Goal: Information Seeking & Learning: Compare options

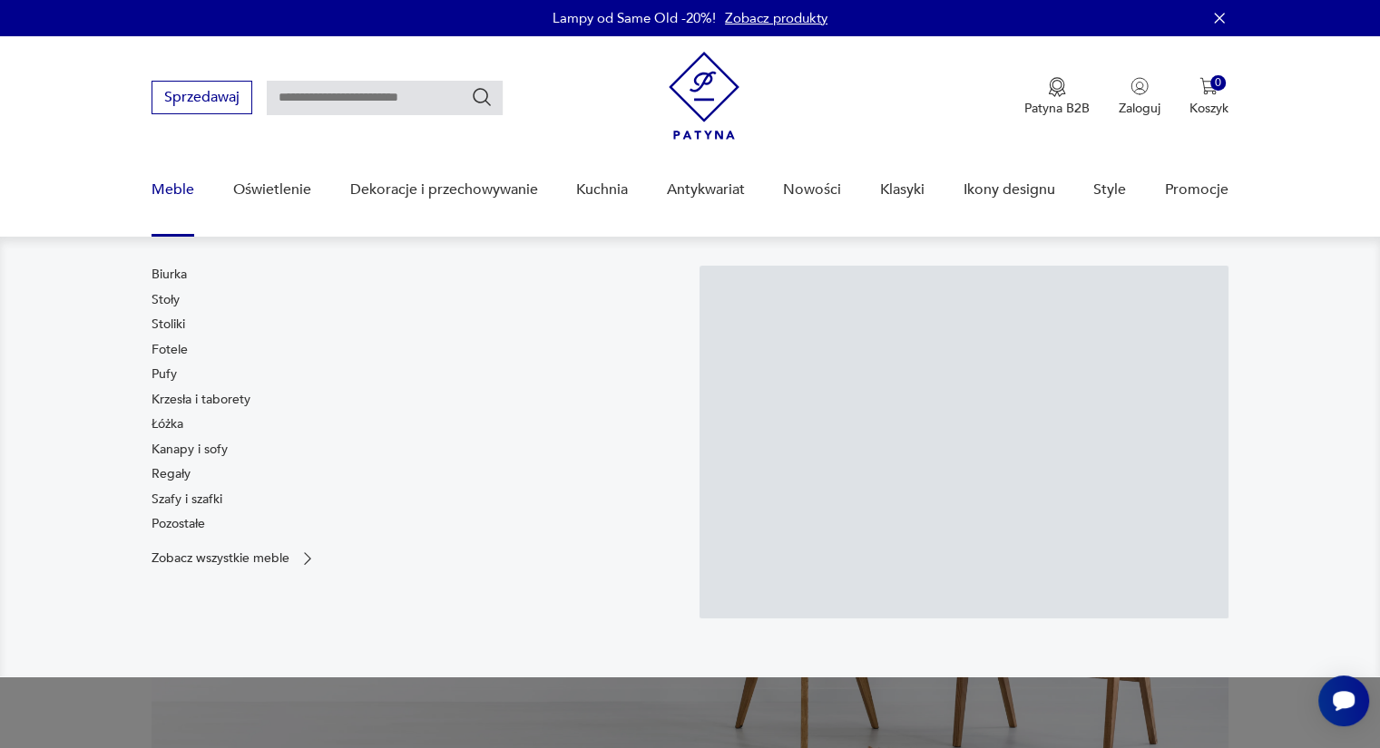
click at [169, 287] on div "Biurka Stoły Stoliki Fotele Pufy Krzesła i taborety Łóżka Kanapy i sofy Regały …" at bounding box center [201, 403] width 99 height 275
click at [169, 292] on link "Stoły" at bounding box center [166, 300] width 28 height 18
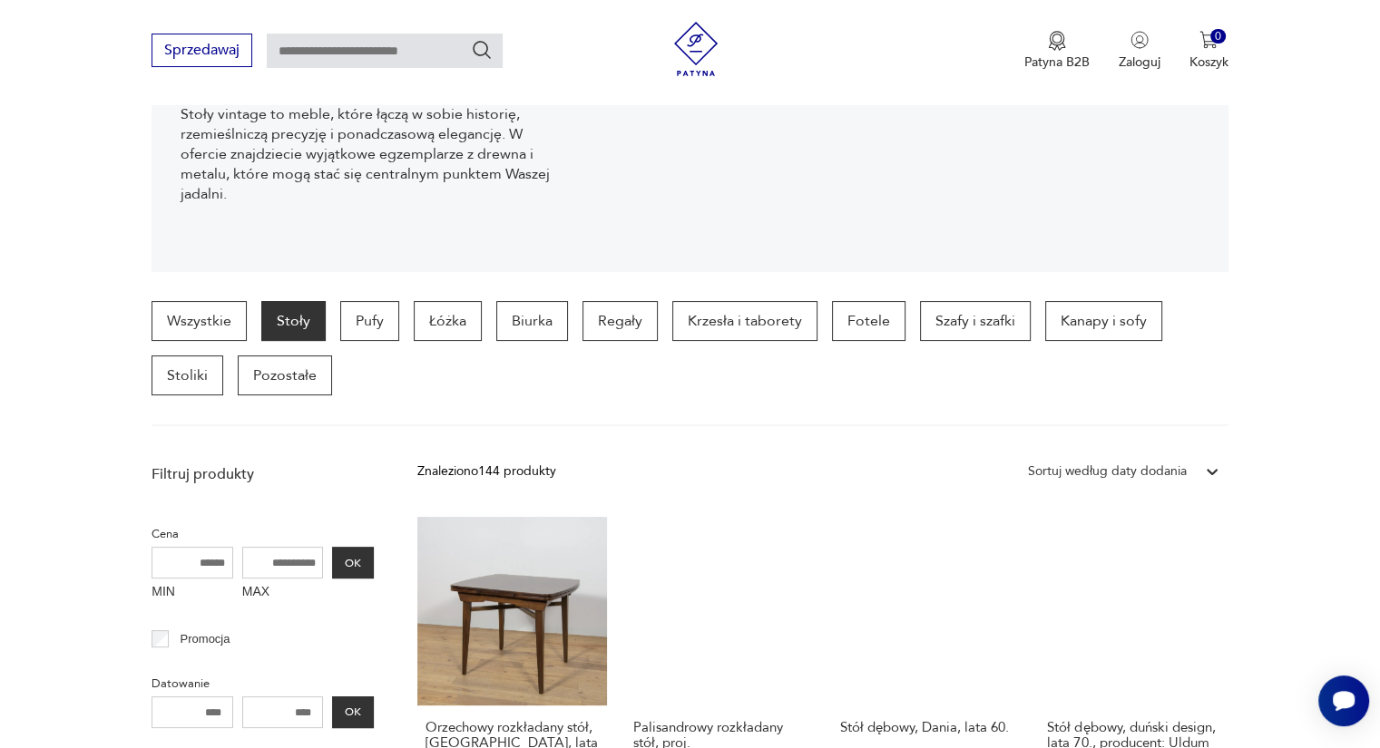
scroll to position [298, 0]
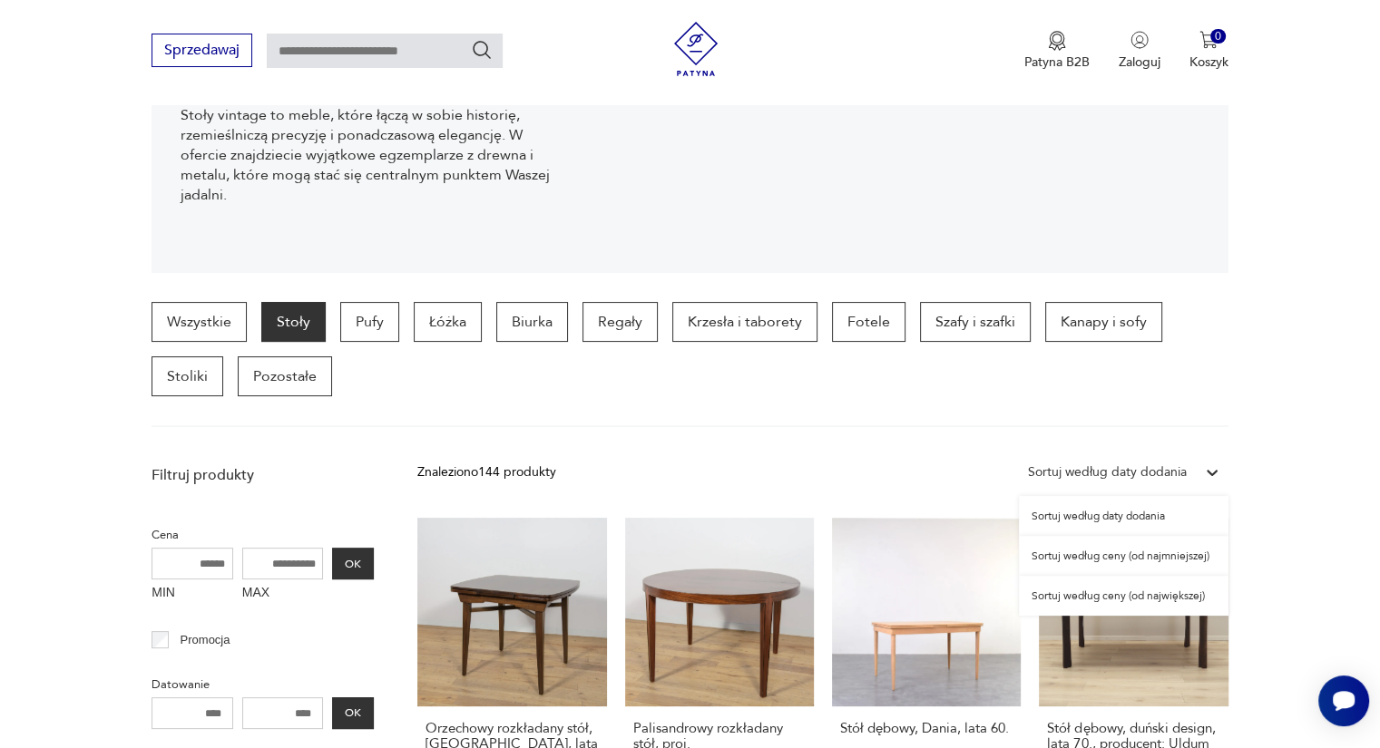
click at [1165, 476] on div "Sortuj według daty dodania" at bounding box center [1107, 473] width 159 height 20
click at [1123, 555] on div "Sortuj według ceny (od najmniejszej)" at bounding box center [1124, 556] width 210 height 40
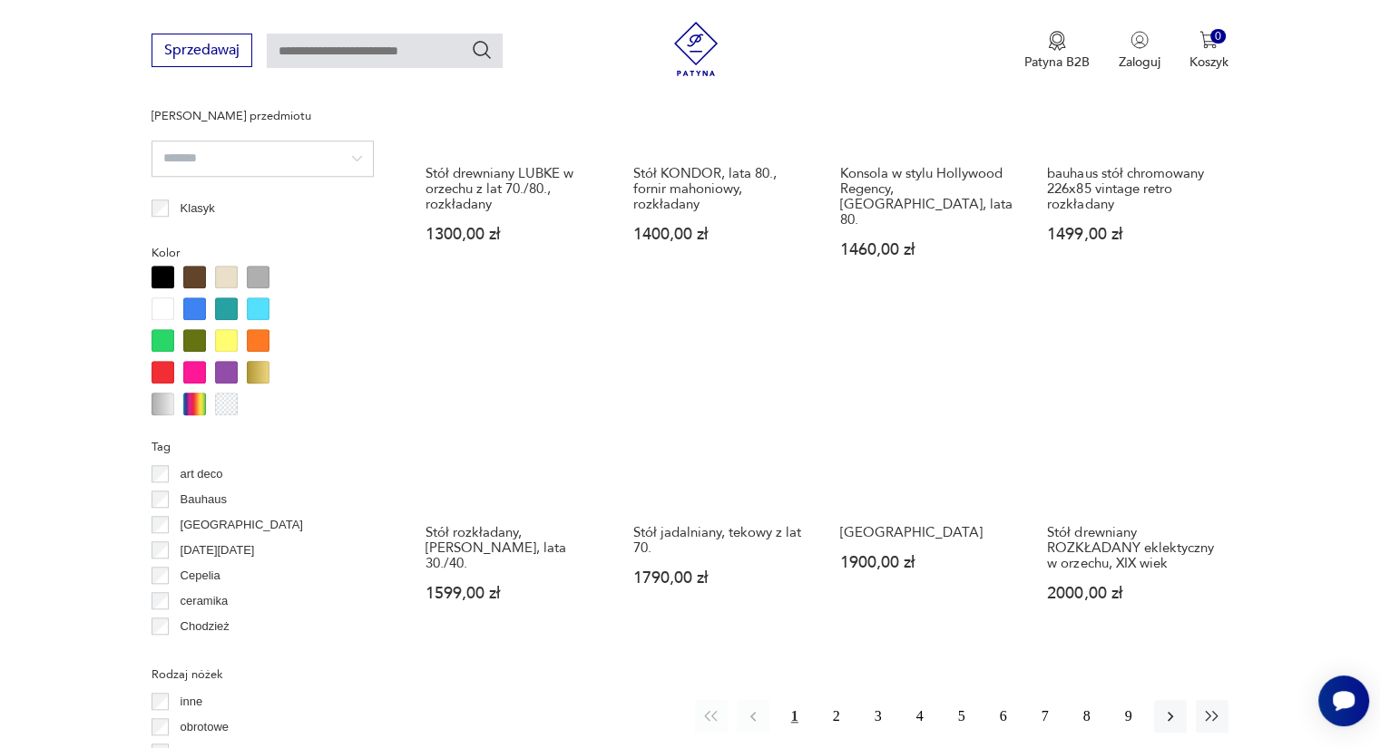
scroll to position [1570, 0]
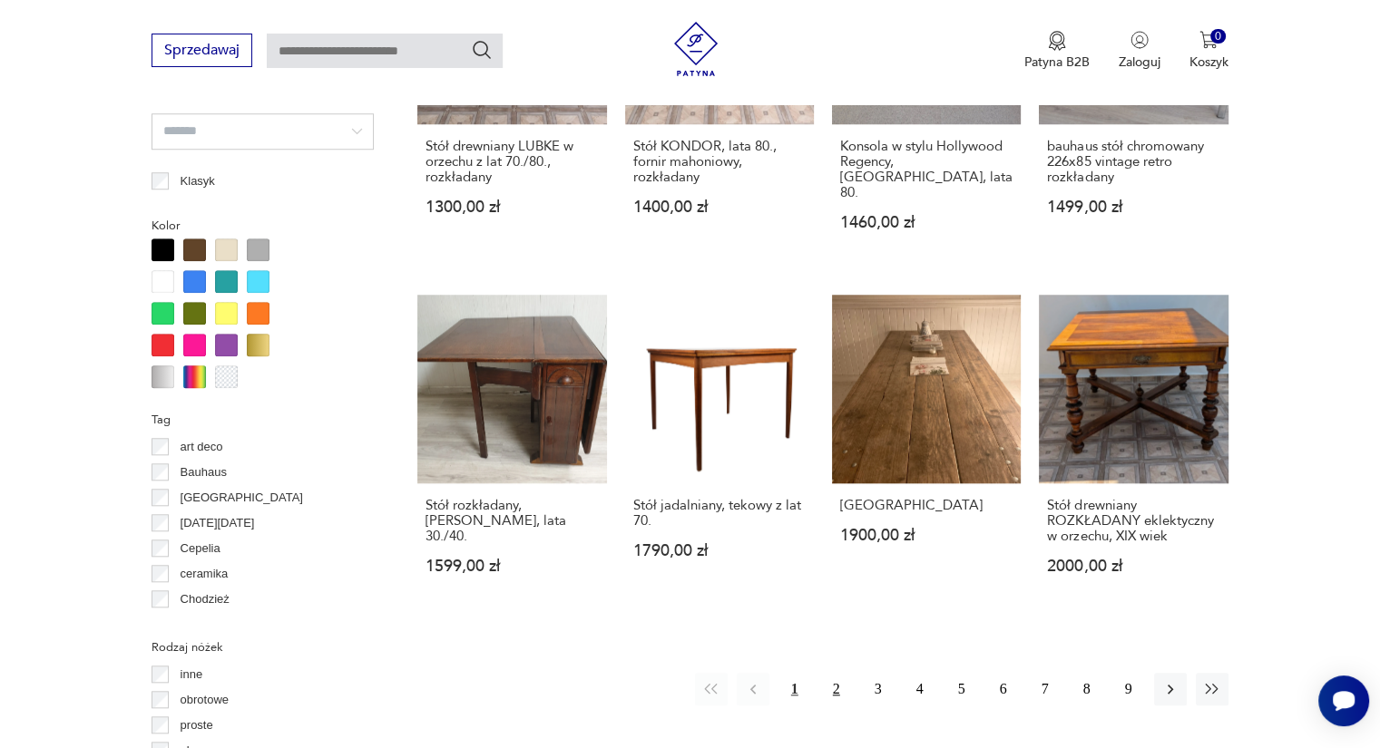
click at [842, 673] on button "2" at bounding box center [836, 689] width 33 height 33
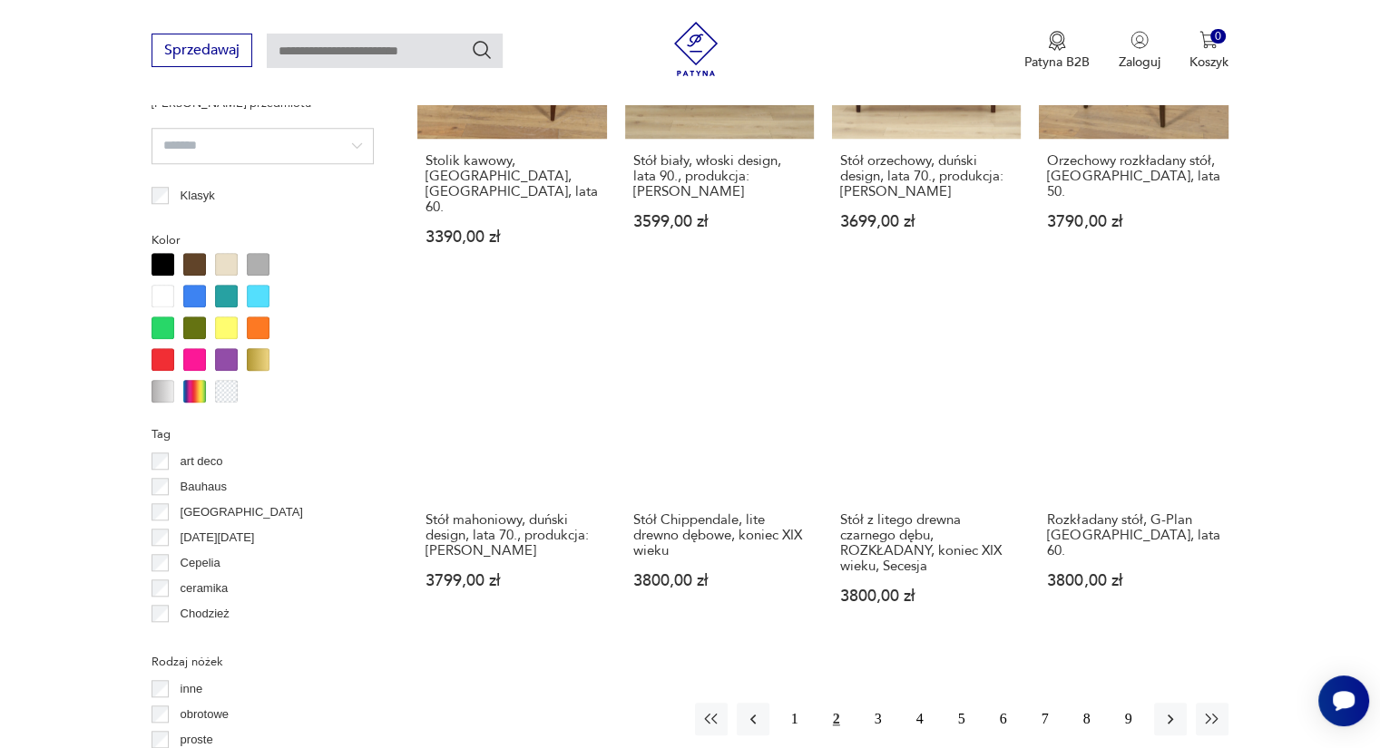
scroll to position [1570, 0]
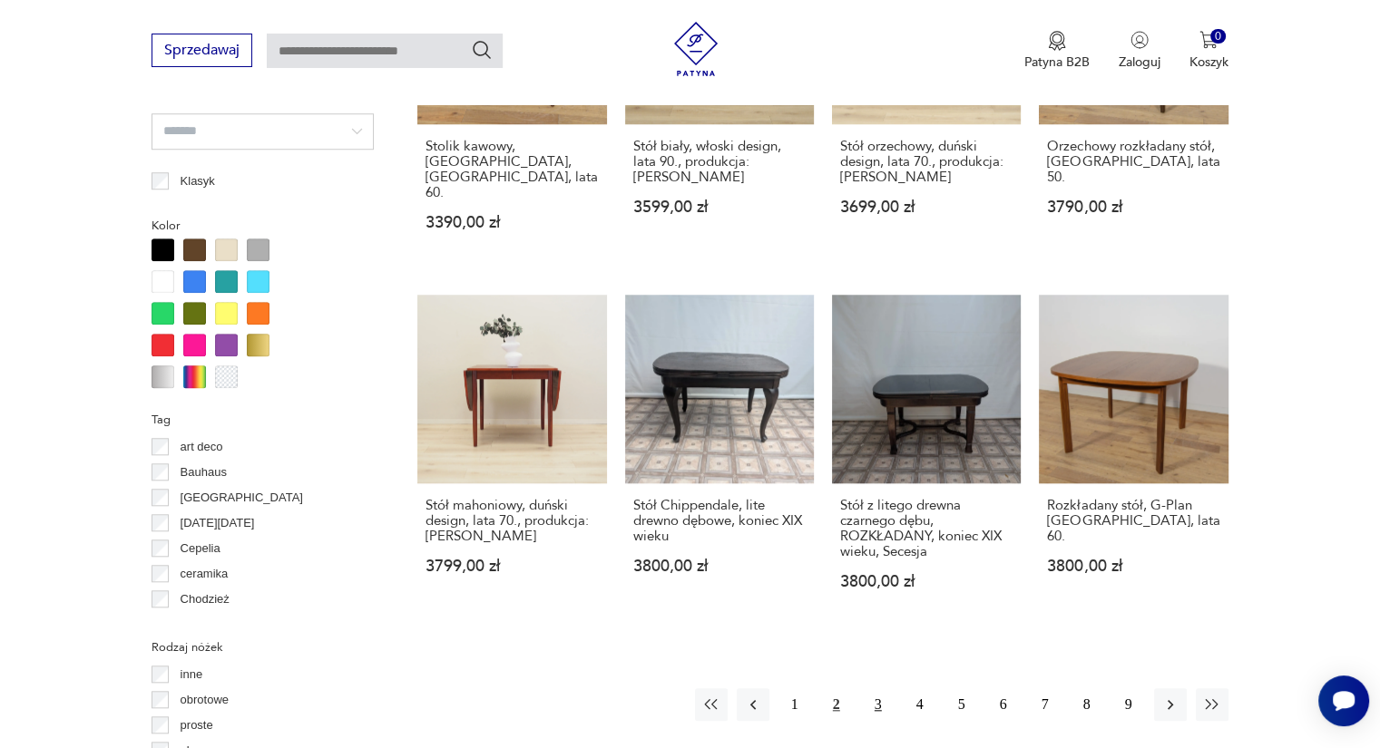
click at [873, 689] on button "3" at bounding box center [878, 705] width 33 height 33
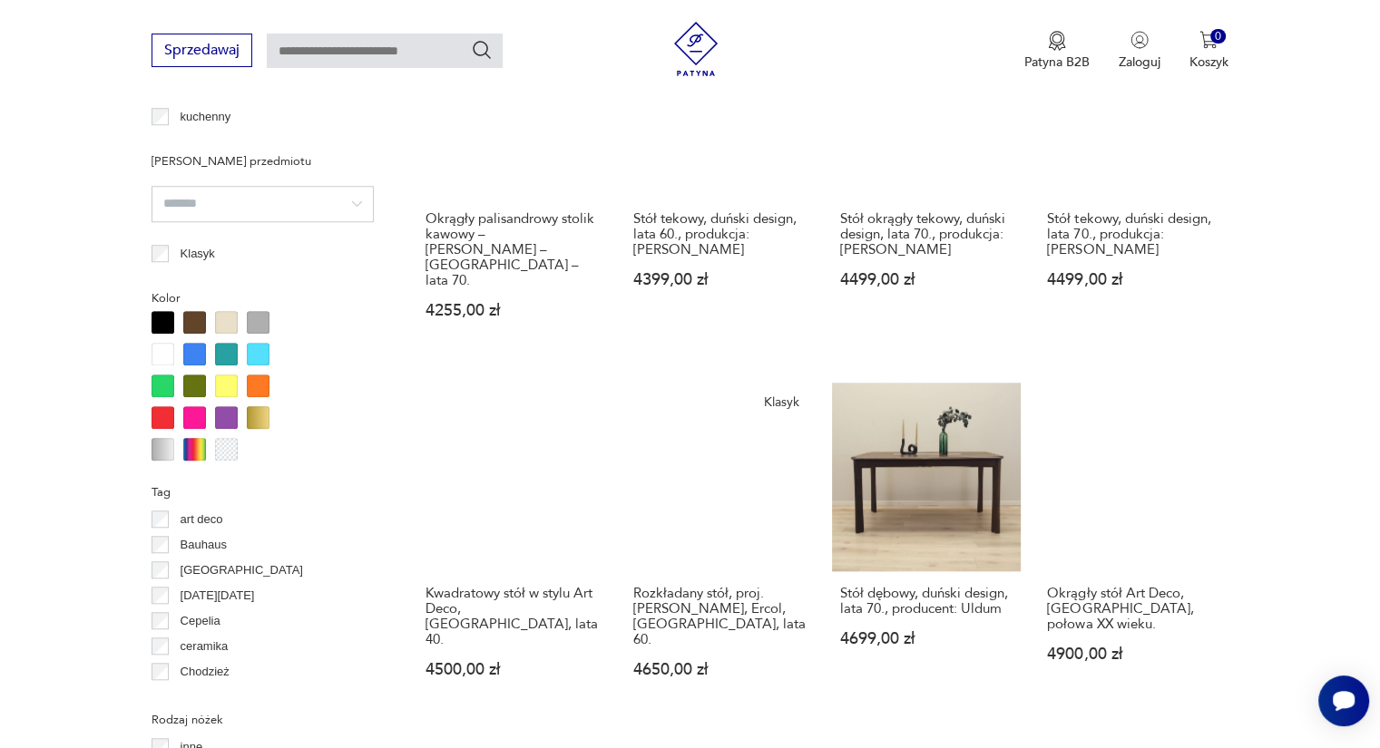
scroll to position [1570, 0]
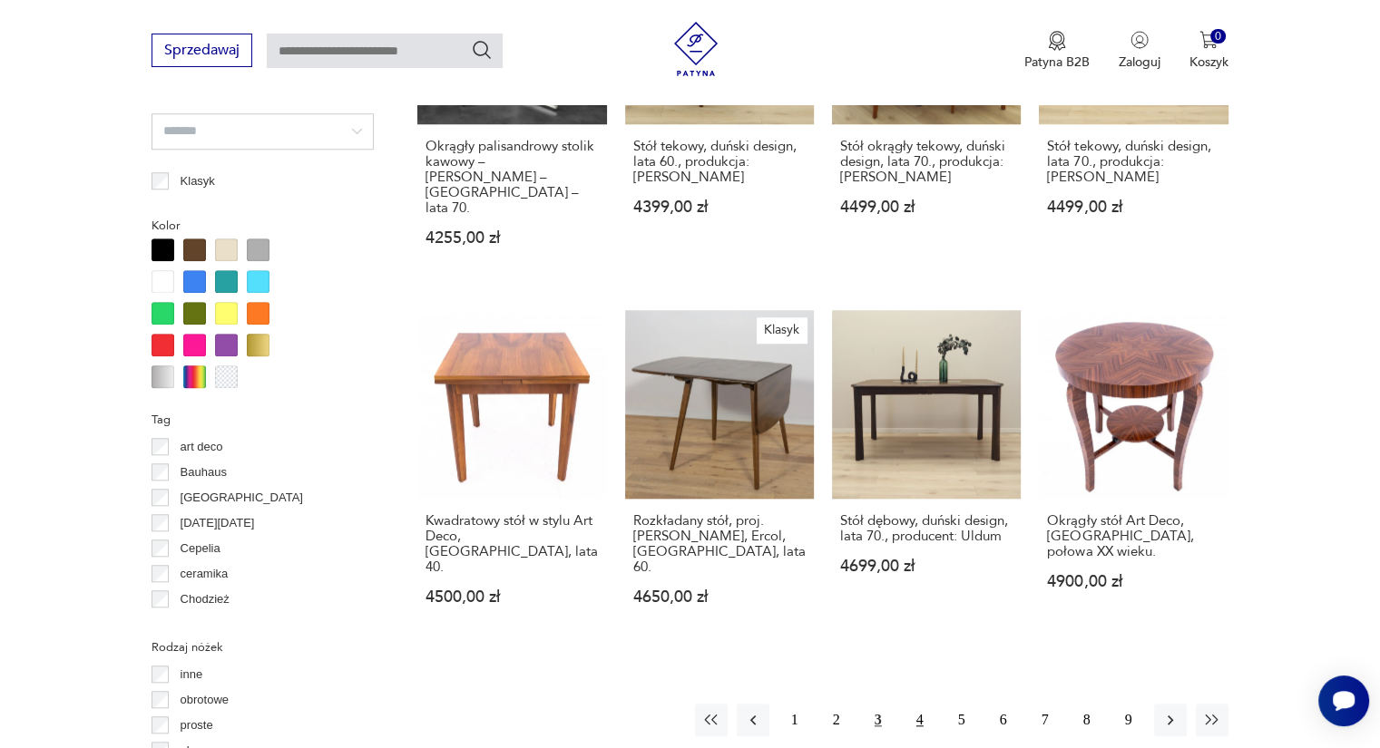
click at [909, 704] on button "4" at bounding box center [920, 720] width 33 height 33
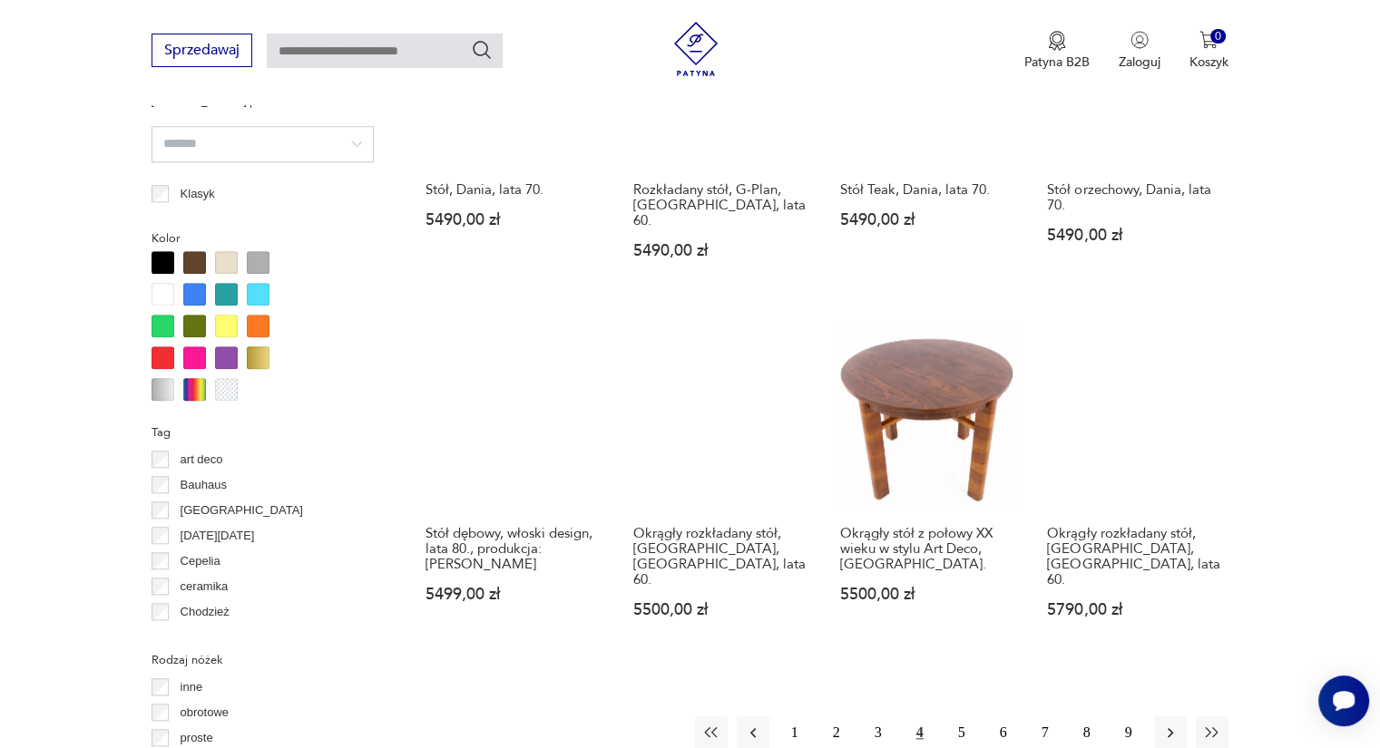
scroll to position [1570, 0]
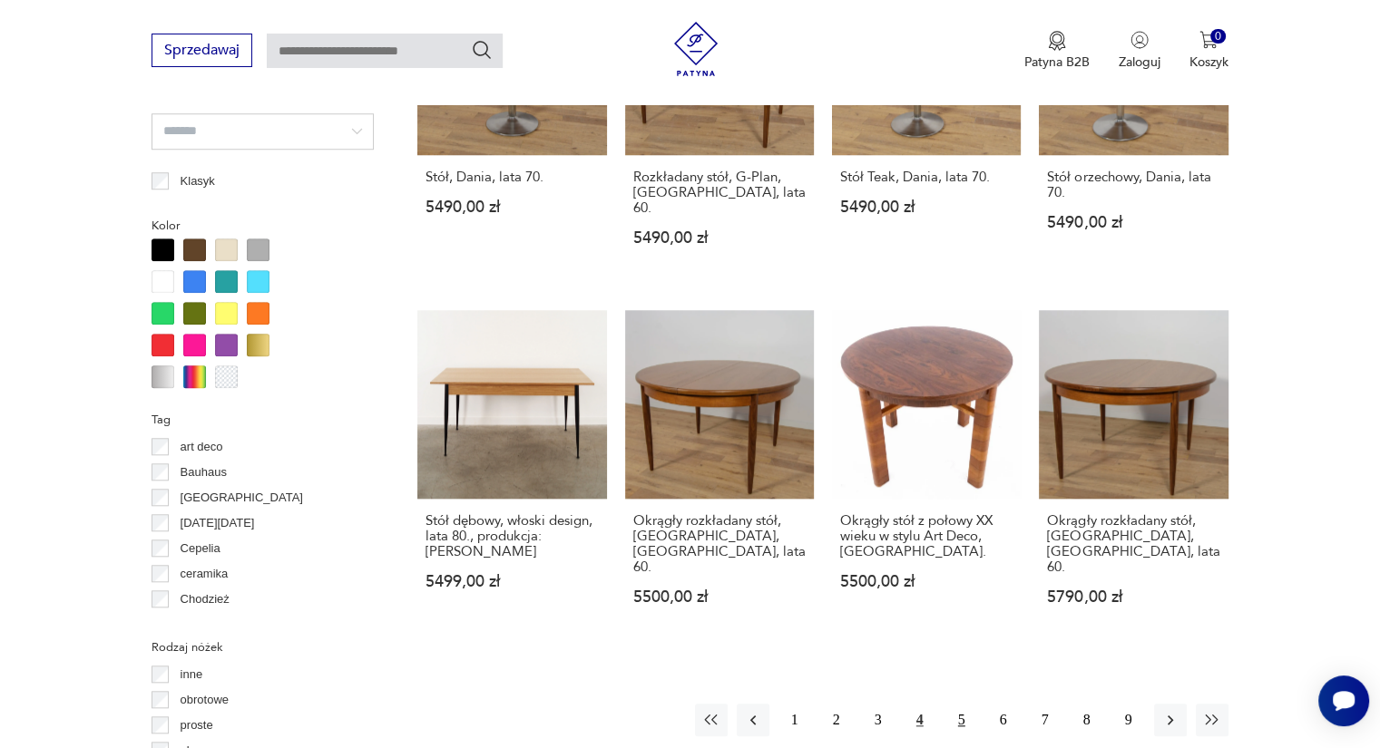
click at [957, 704] on button "5" at bounding box center [961, 720] width 33 height 33
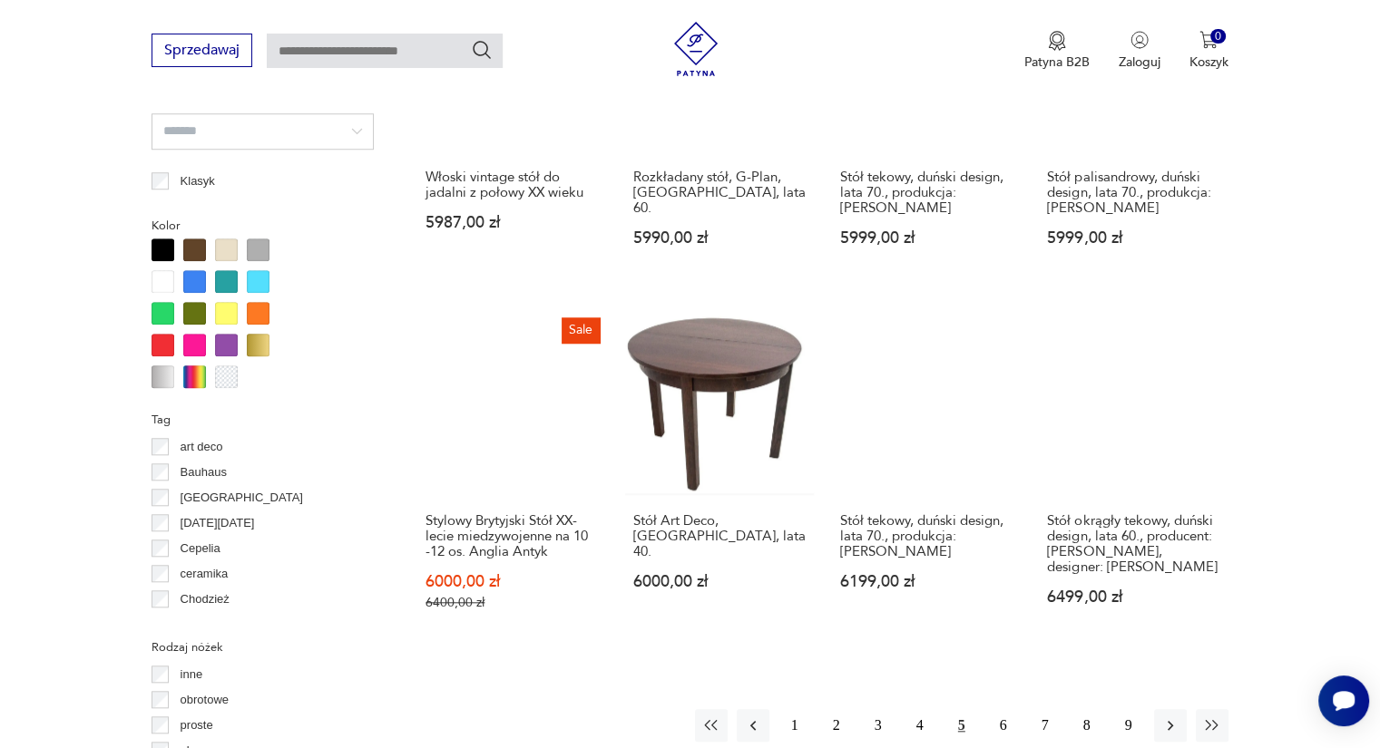
scroll to position [1751, 0]
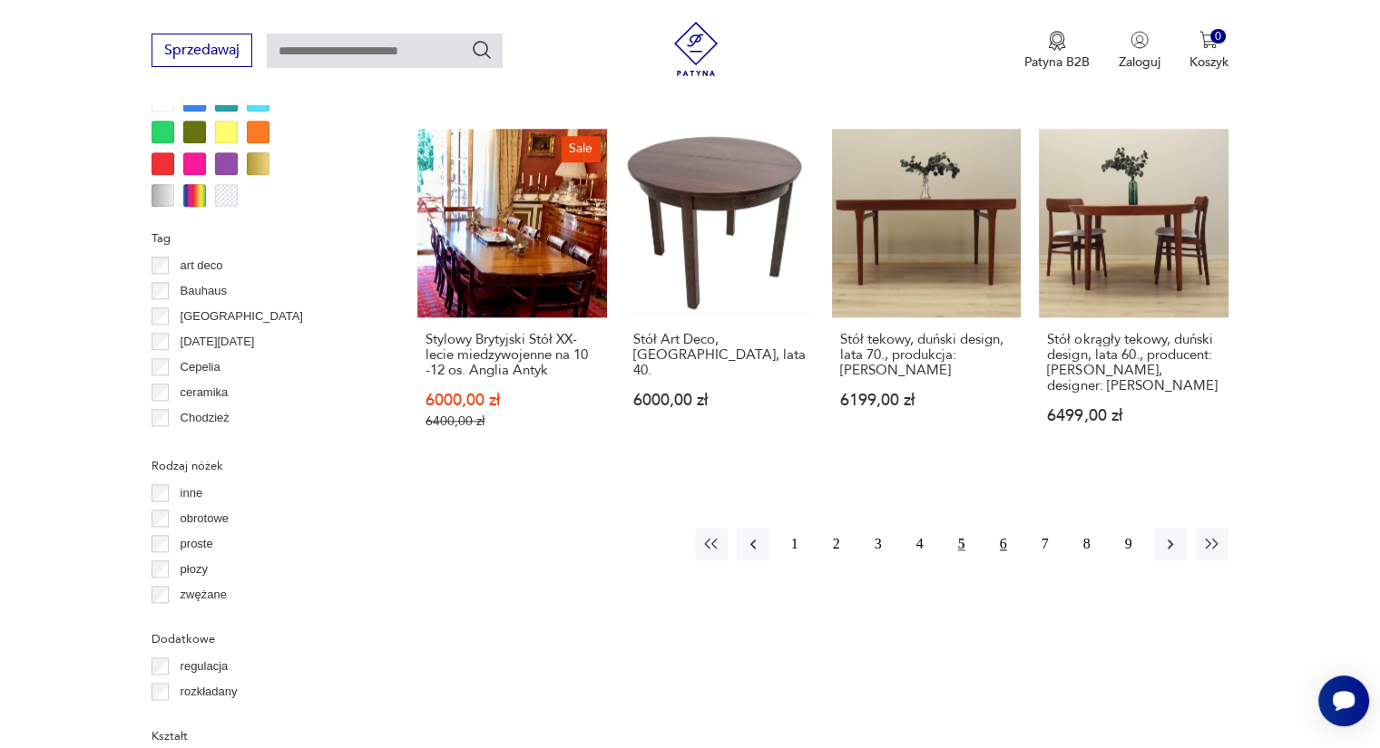
click at [1009, 528] on button "6" at bounding box center [1003, 544] width 33 height 33
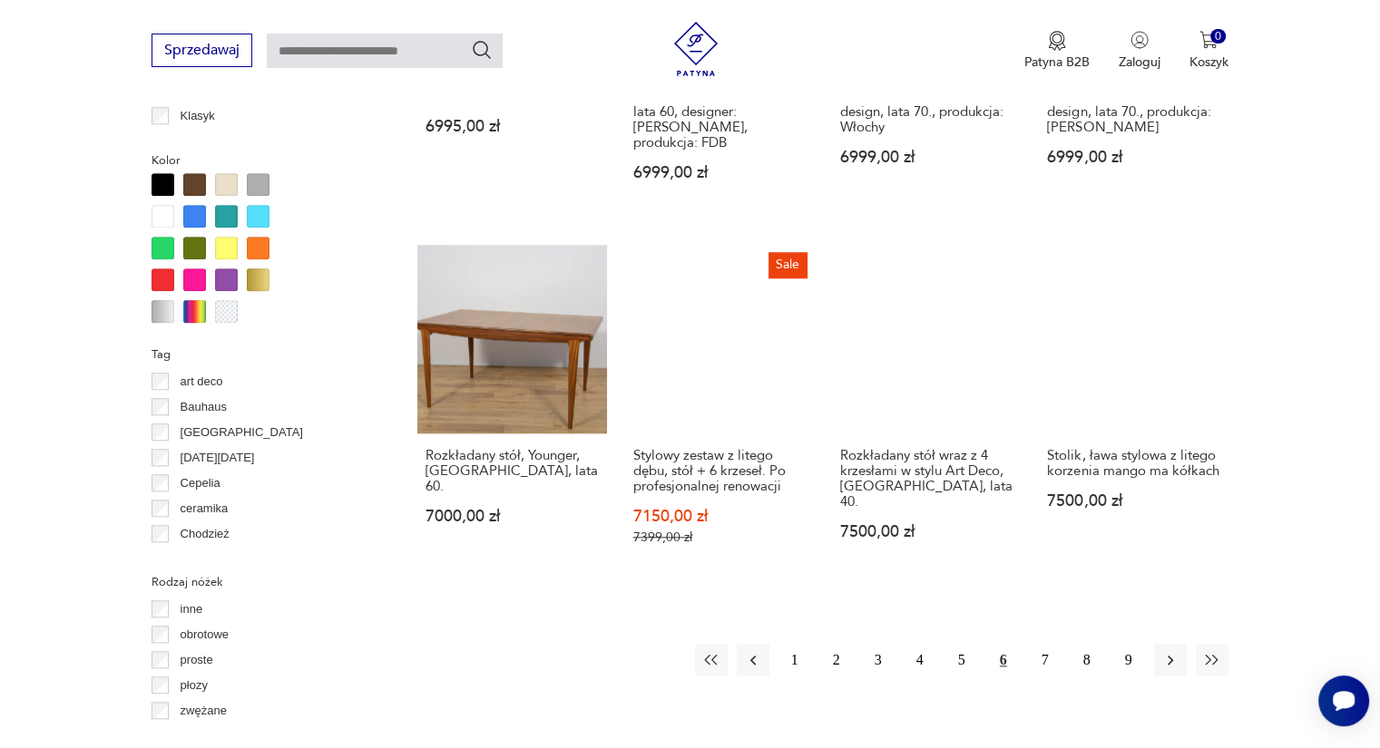
scroll to position [1751, 0]
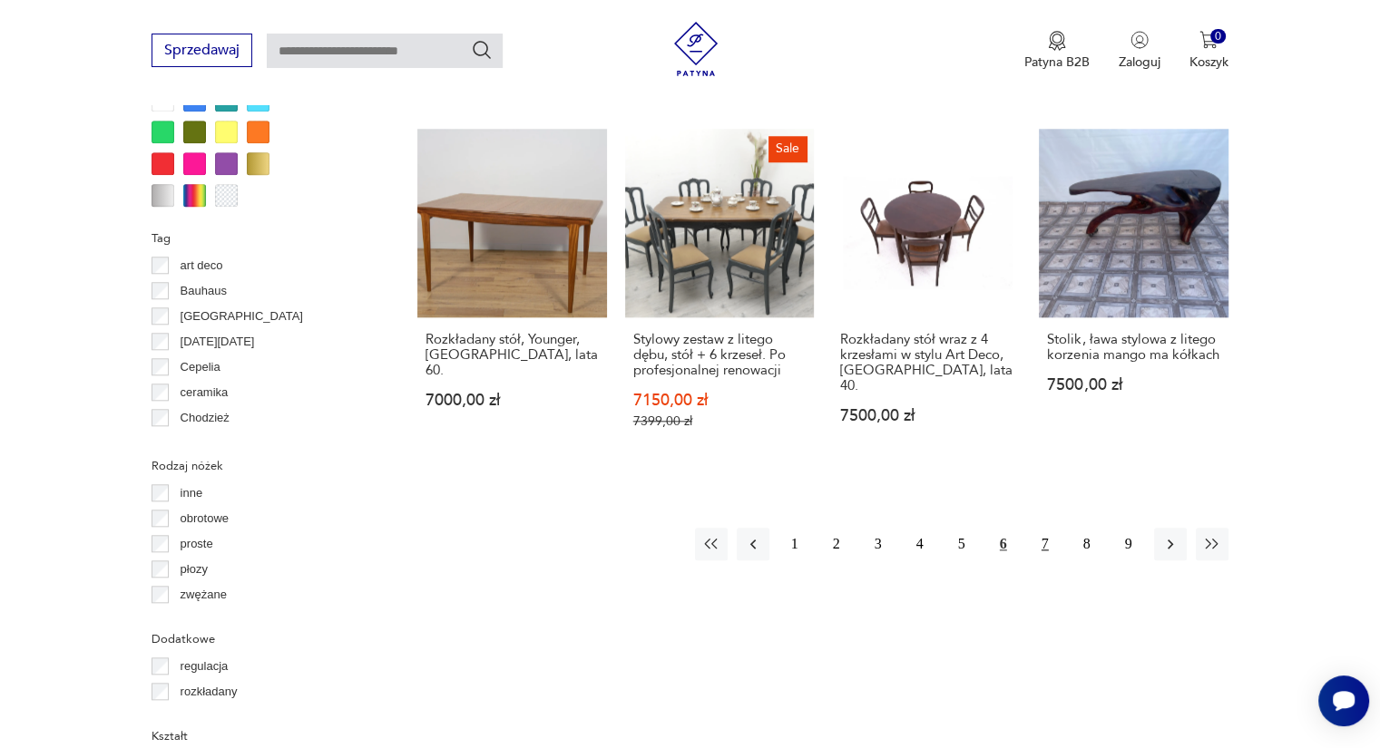
click at [1040, 528] on button "7" at bounding box center [1045, 544] width 33 height 33
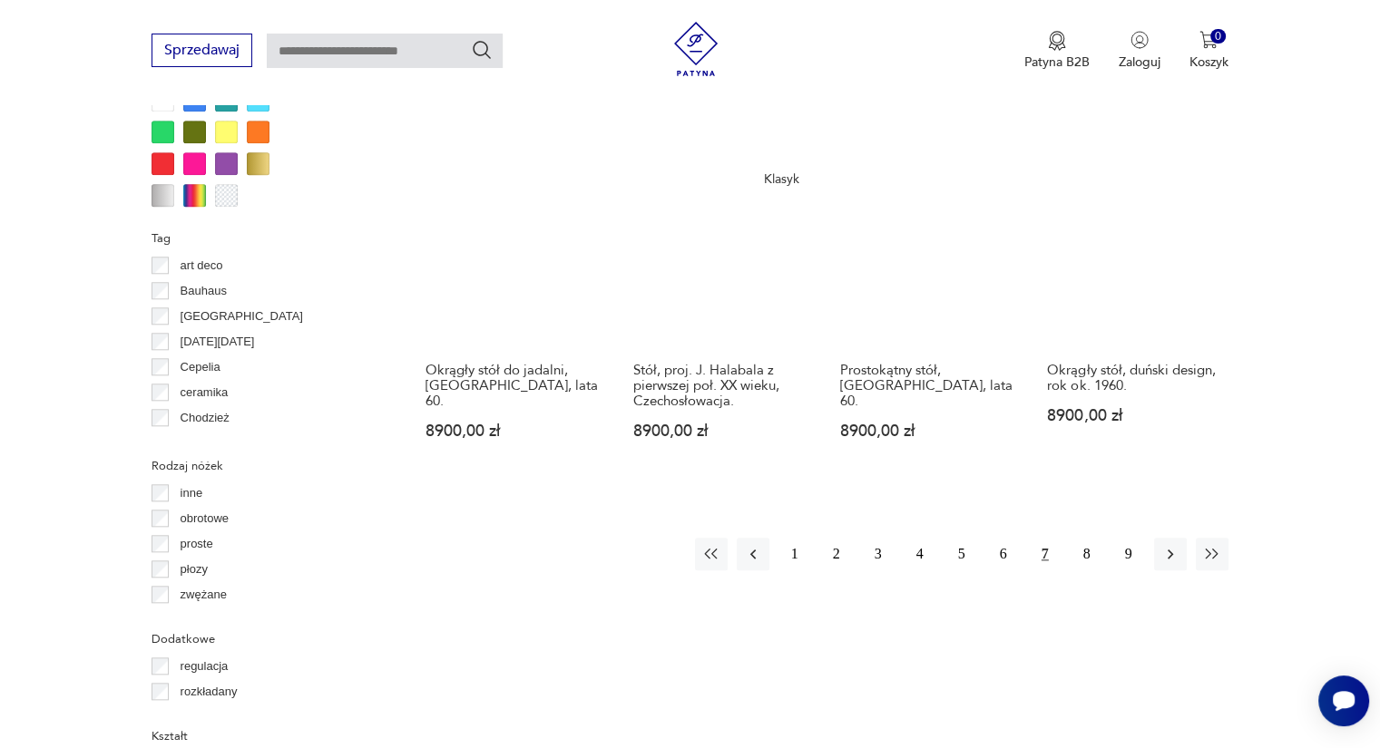
scroll to position [1751, 0]
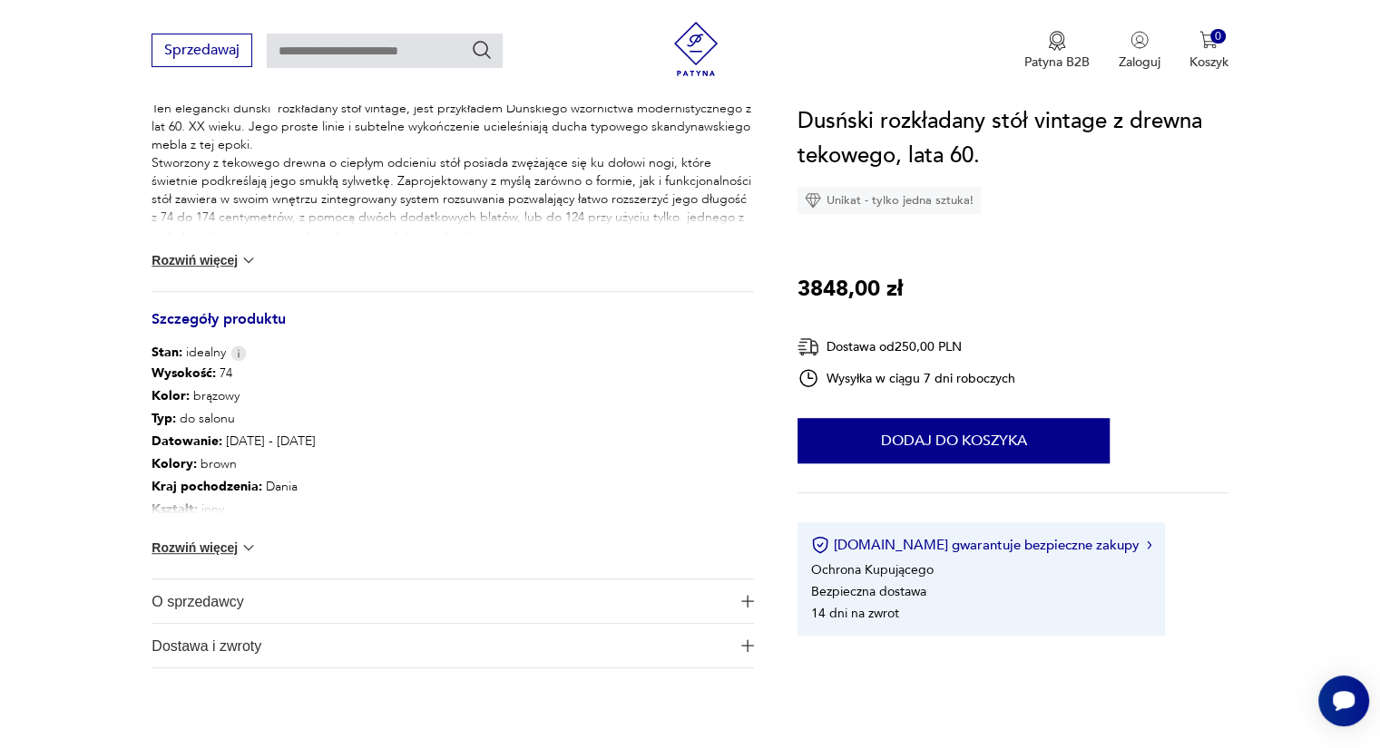
scroll to position [817, 0]
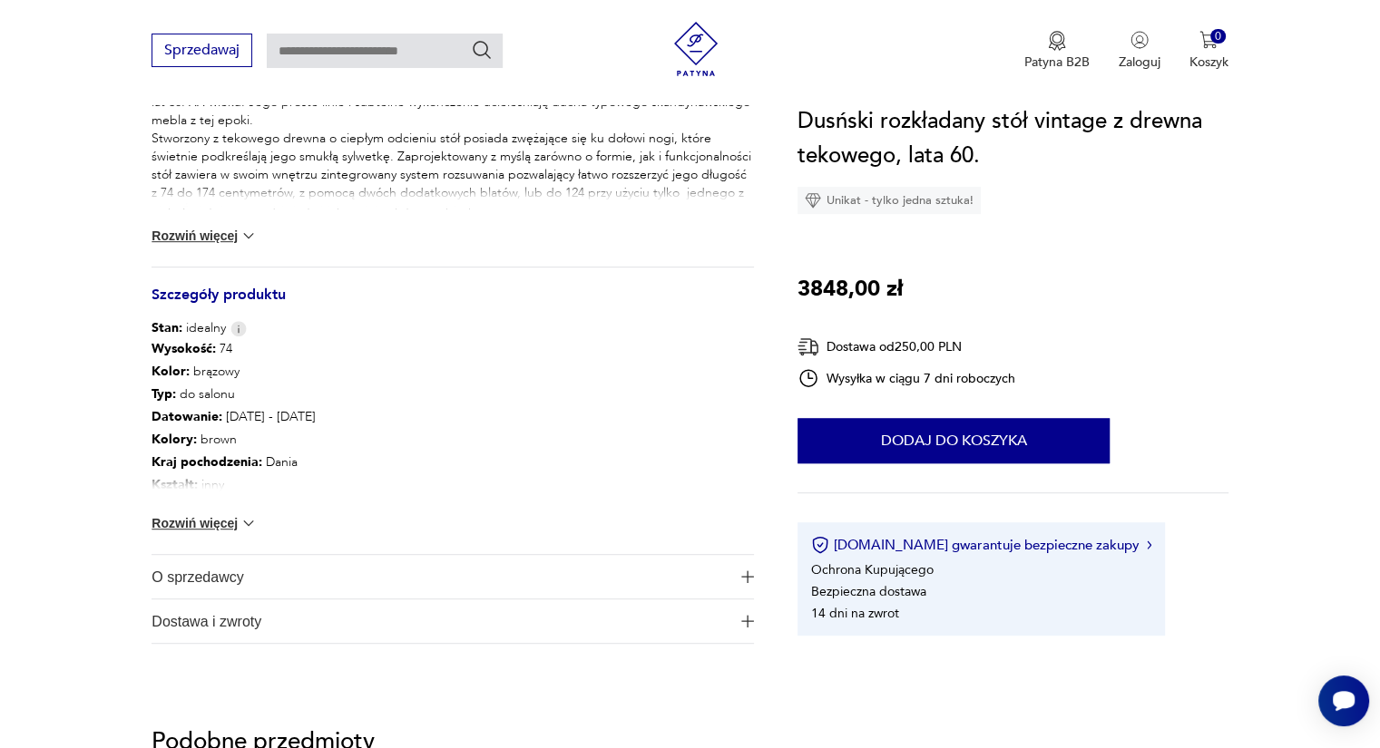
click at [238, 227] on button "Rozwiń więcej" at bounding box center [204, 236] width 105 height 18
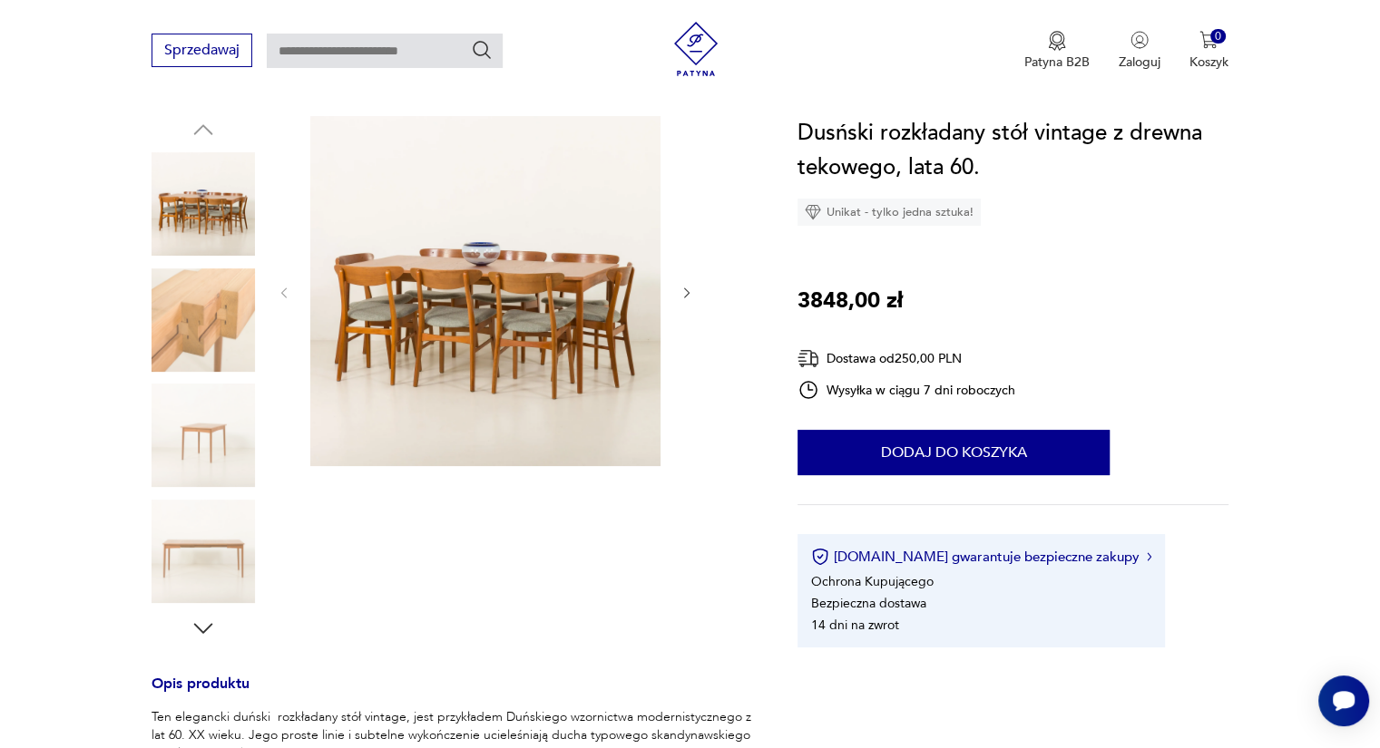
scroll to position [181, 0]
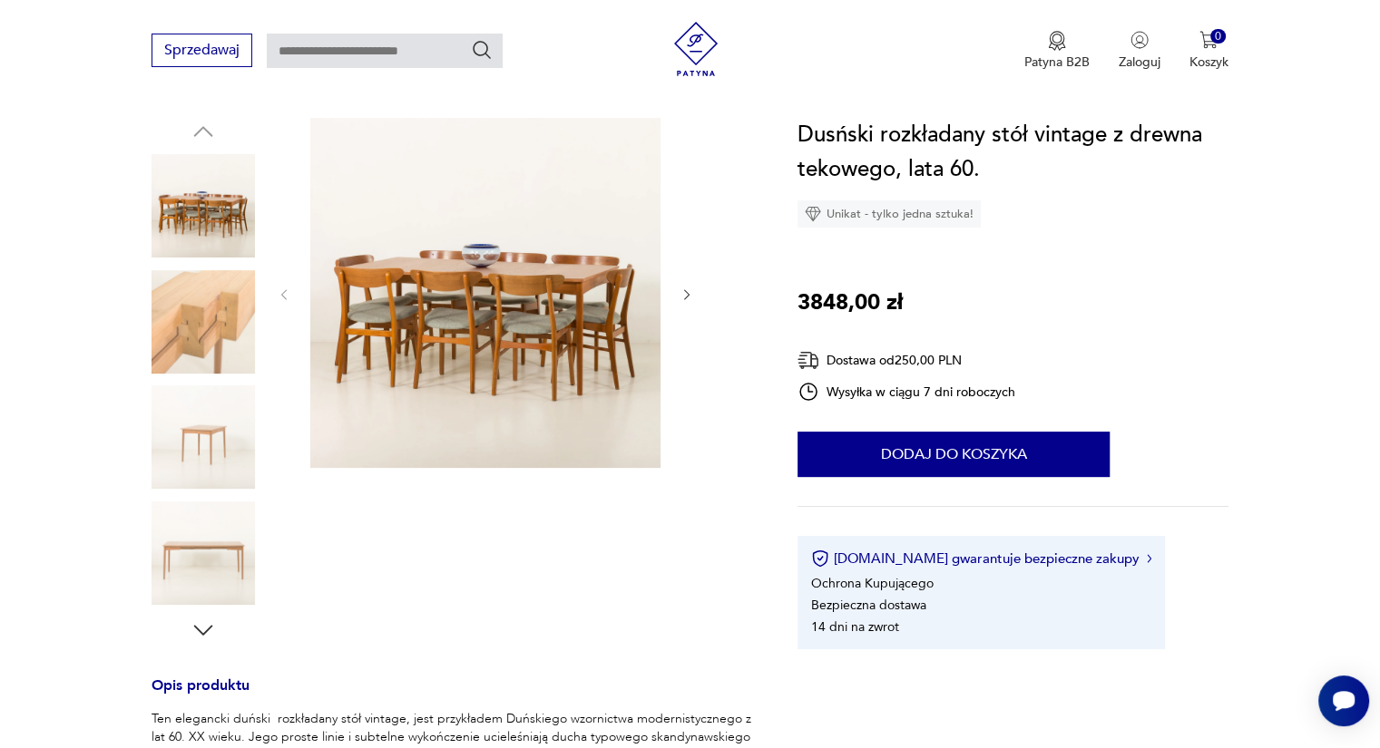
click at [692, 295] on icon "button" at bounding box center [687, 295] width 15 height 15
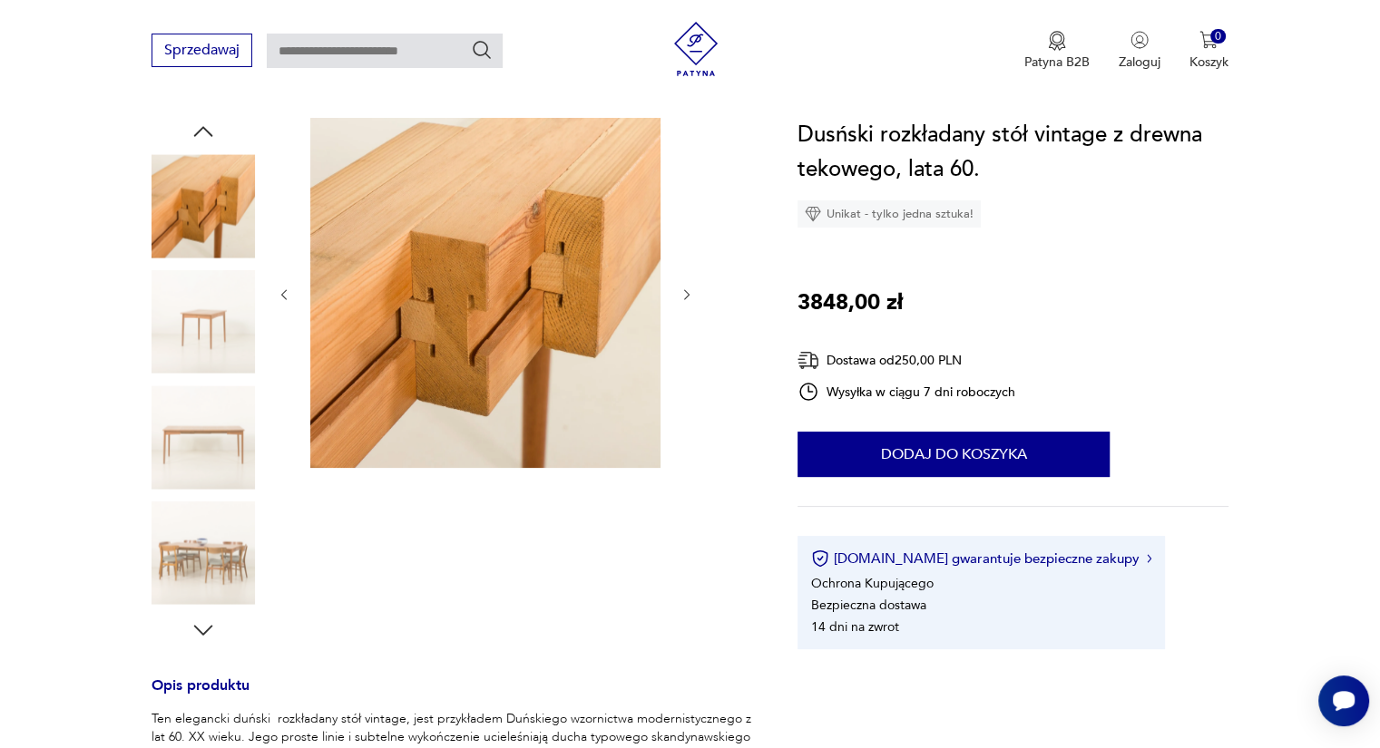
click at [692, 295] on icon "button" at bounding box center [687, 295] width 15 height 15
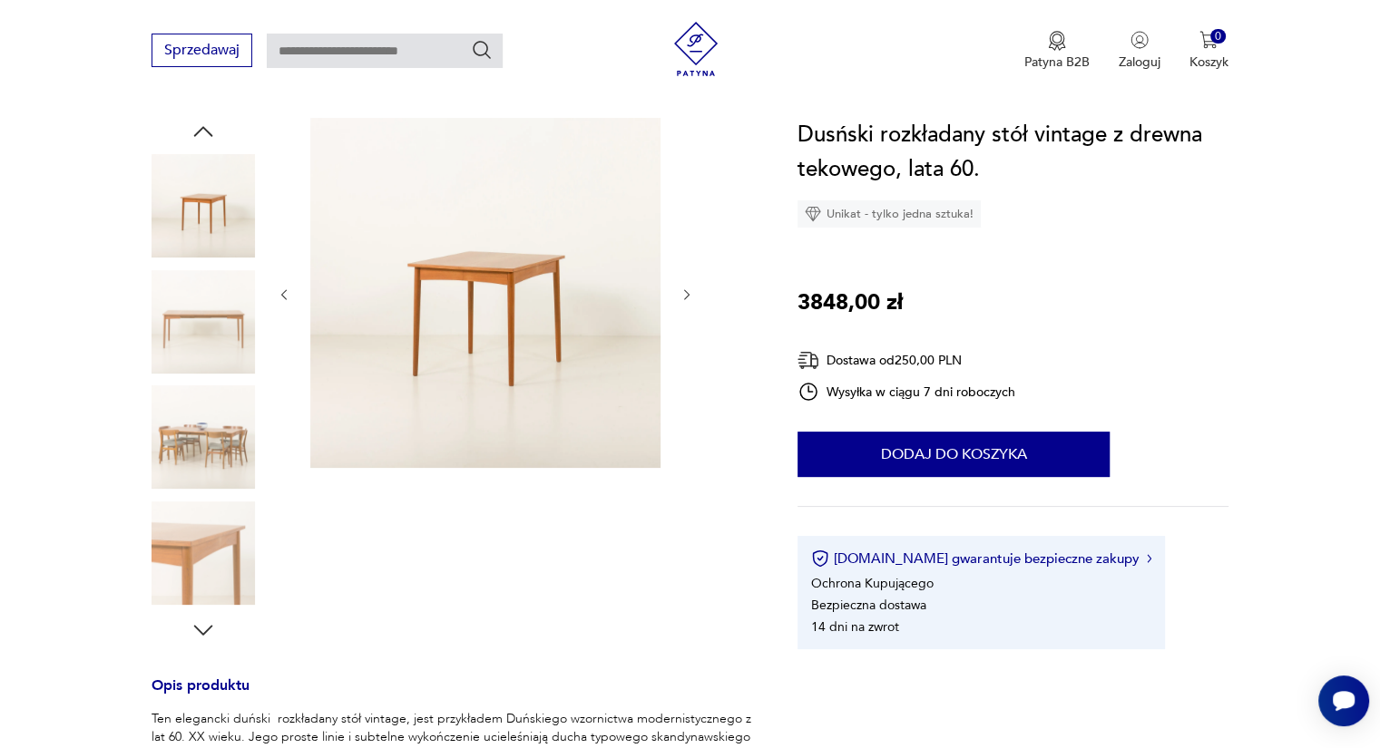
click at [692, 295] on icon "button" at bounding box center [687, 295] width 15 height 15
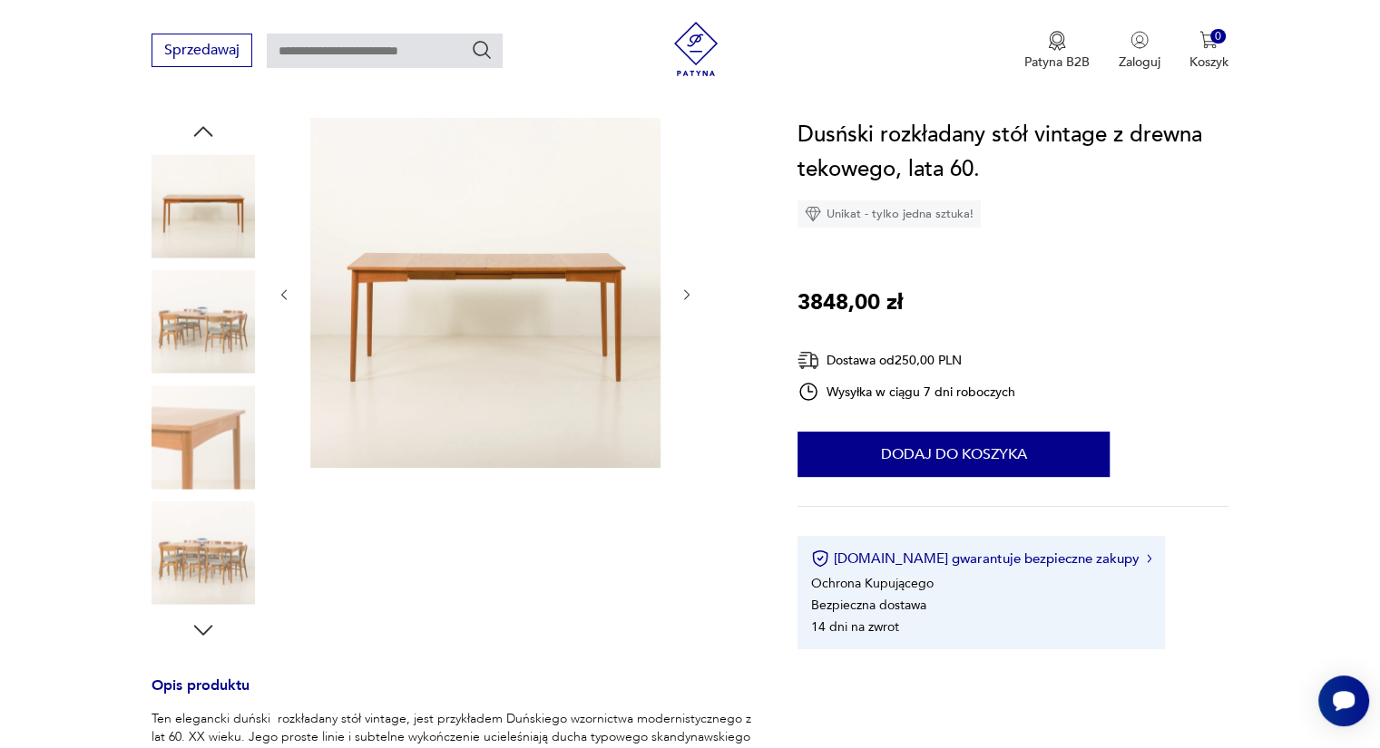
click at [692, 295] on icon "button" at bounding box center [687, 295] width 15 height 15
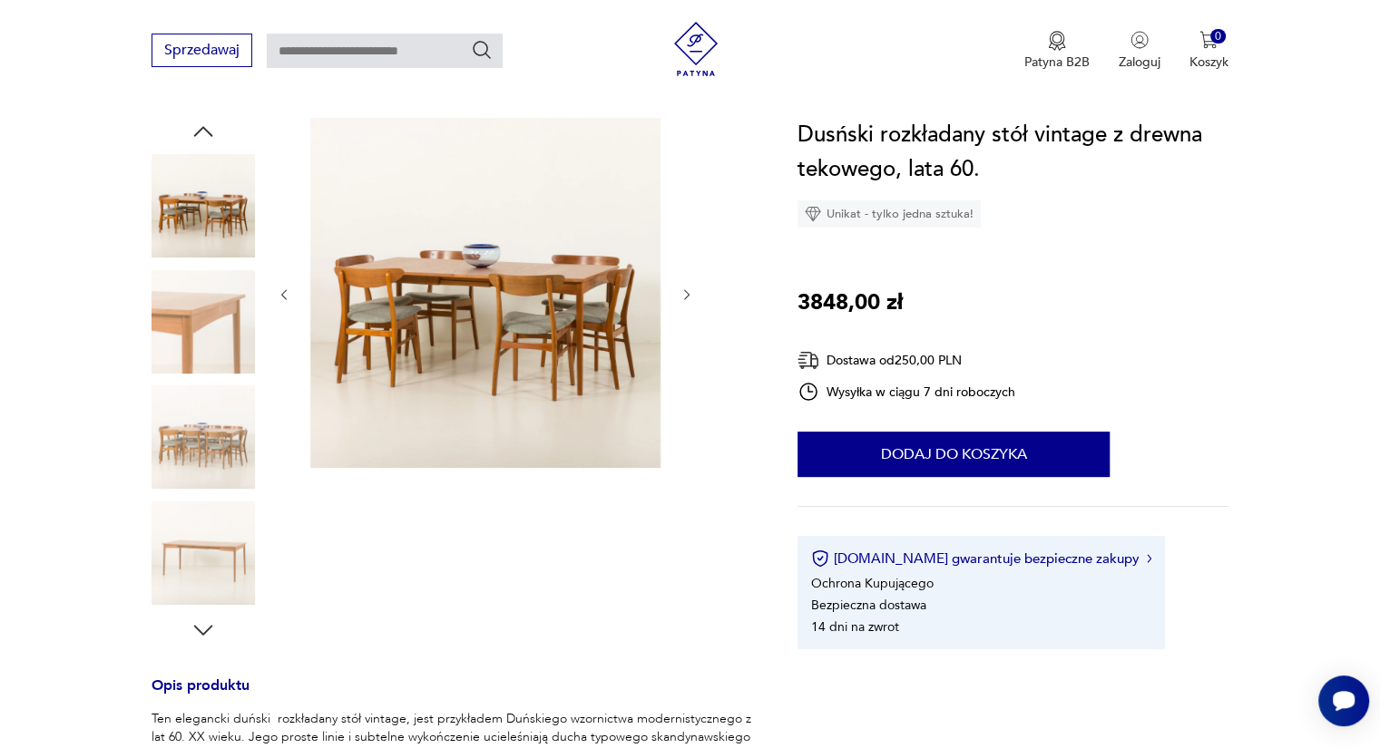
click at [692, 295] on icon "button" at bounding box center [687, 295] width 15 height 15
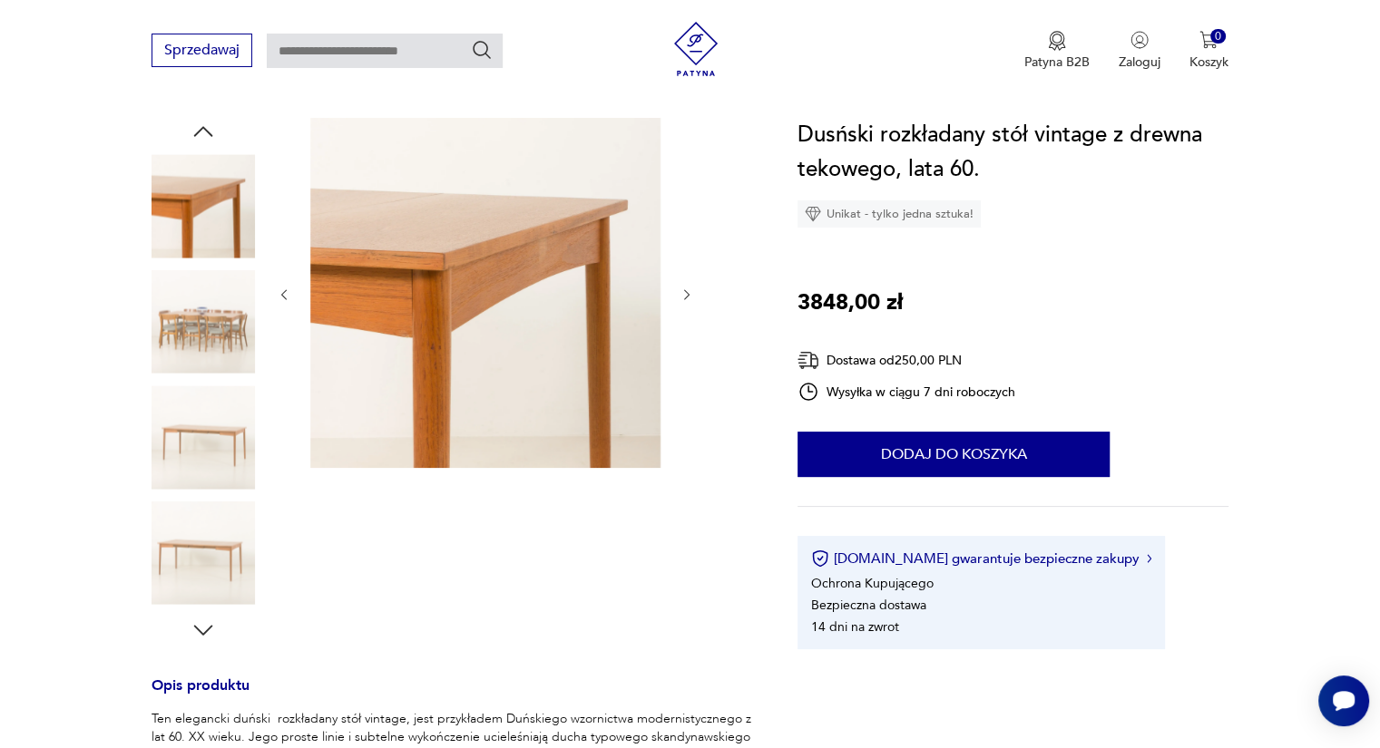
click at [692, 295] on icon "button" at bounding box center [687, 295] width 15 height 15
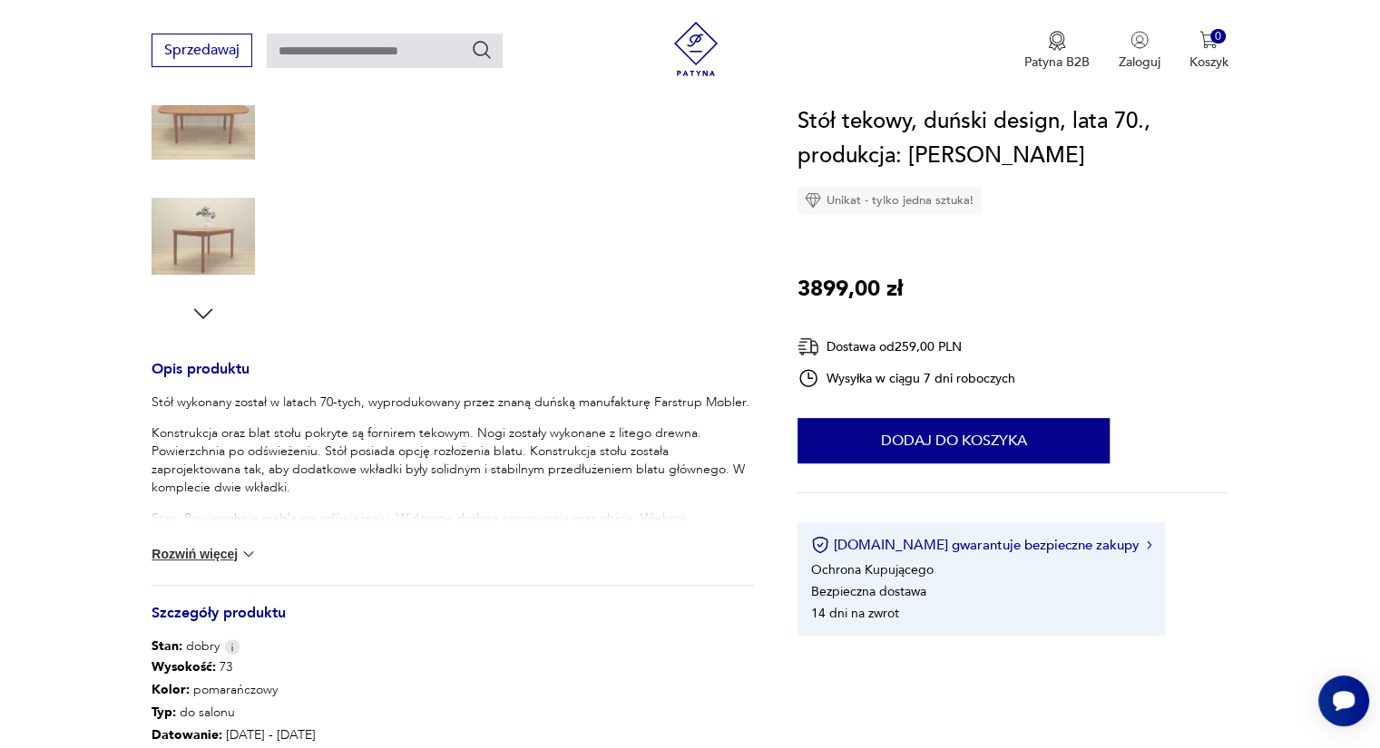
scroll to position [544, 0]
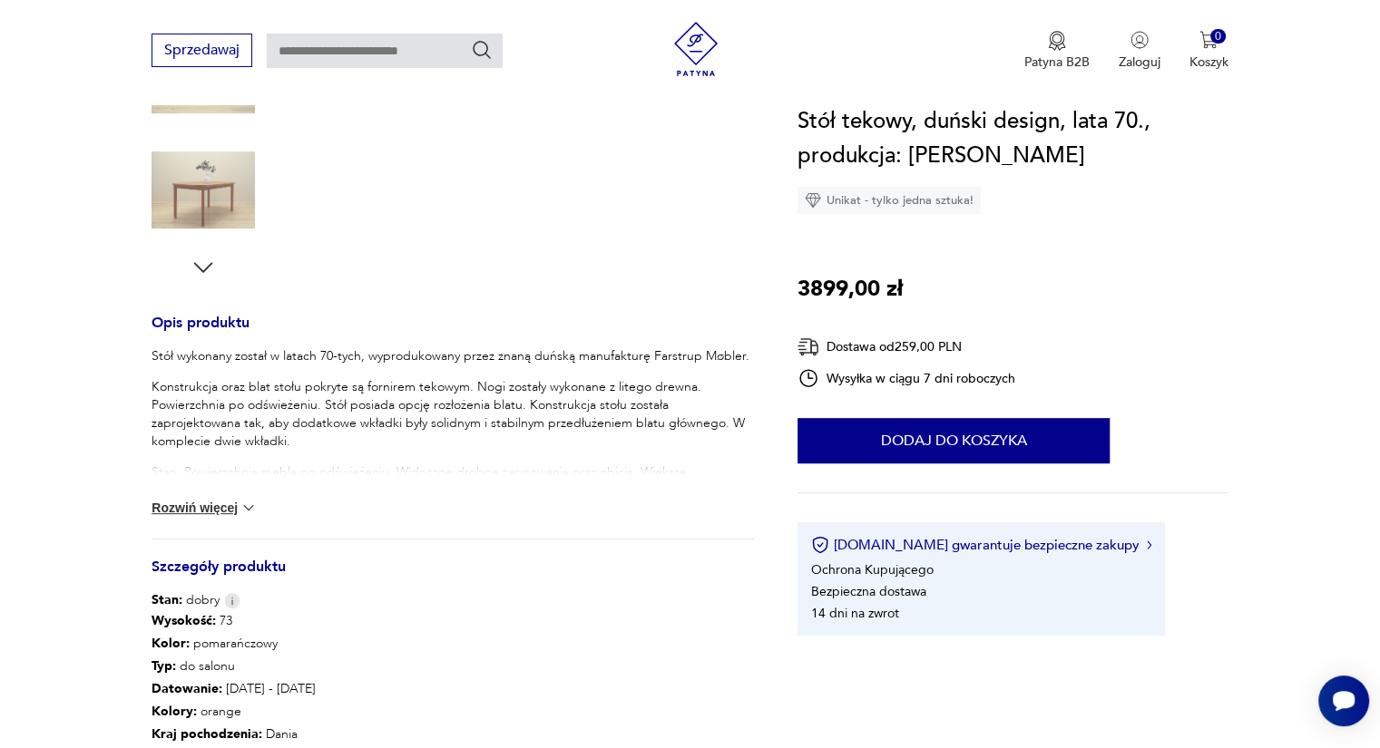
click at [210, 474] on p "Stan: Powierzchnia mebla po odświeżeniu. Widoczne drobne zarysowania oraz obici…" at bounding box center [453, 491] width 602 height 54
click at [199, 506] on button "Rozwiń więcej" at bounding box center [204, 508] width 105 height 18
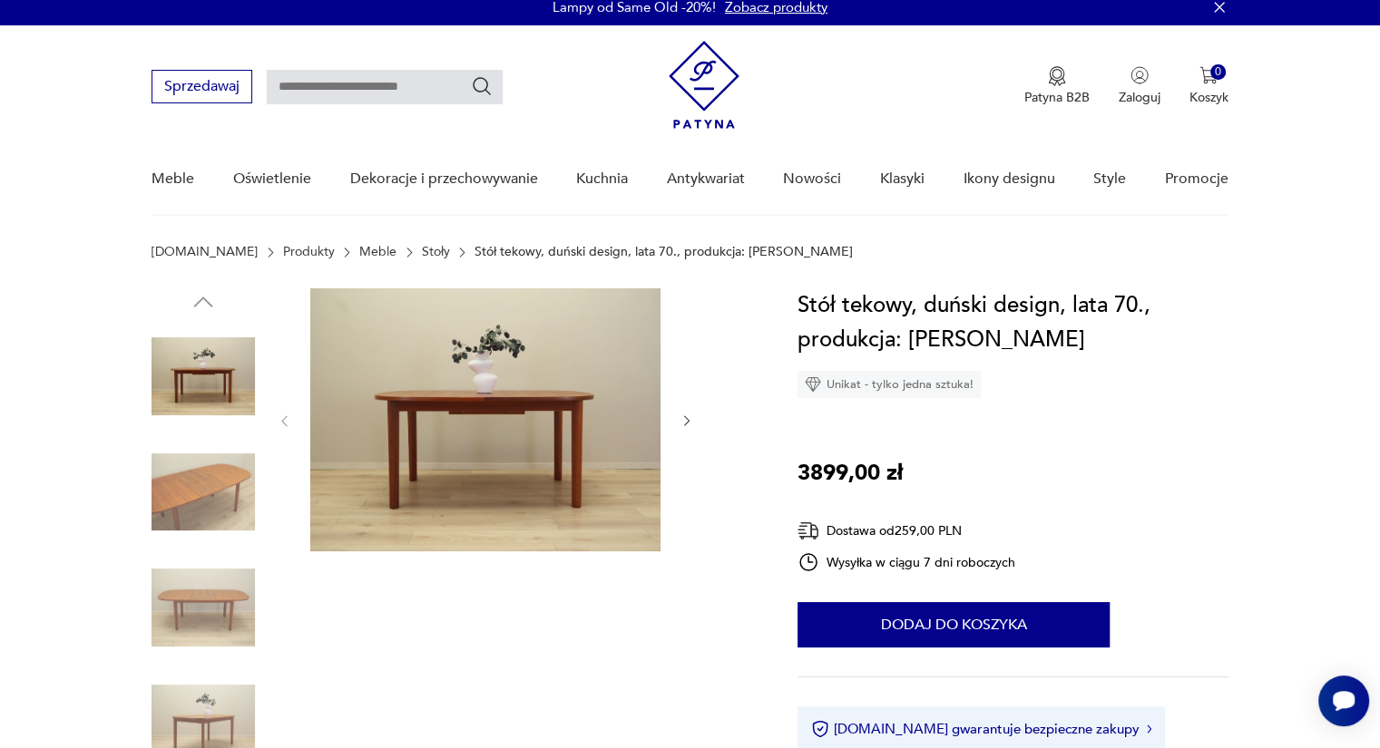
scroll to position [0, 0]
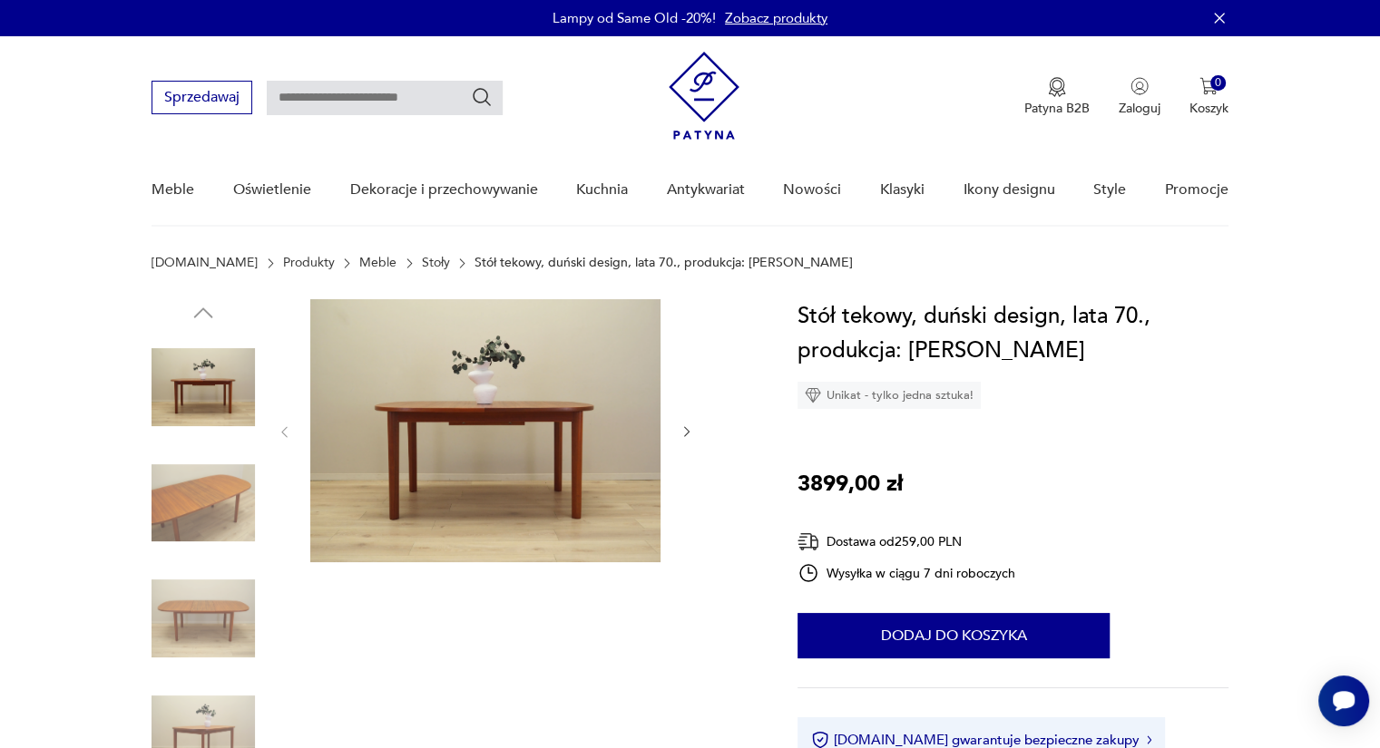
click at [688, 428] on icon "button" at bounding box center [687, 432] width 15 height 15
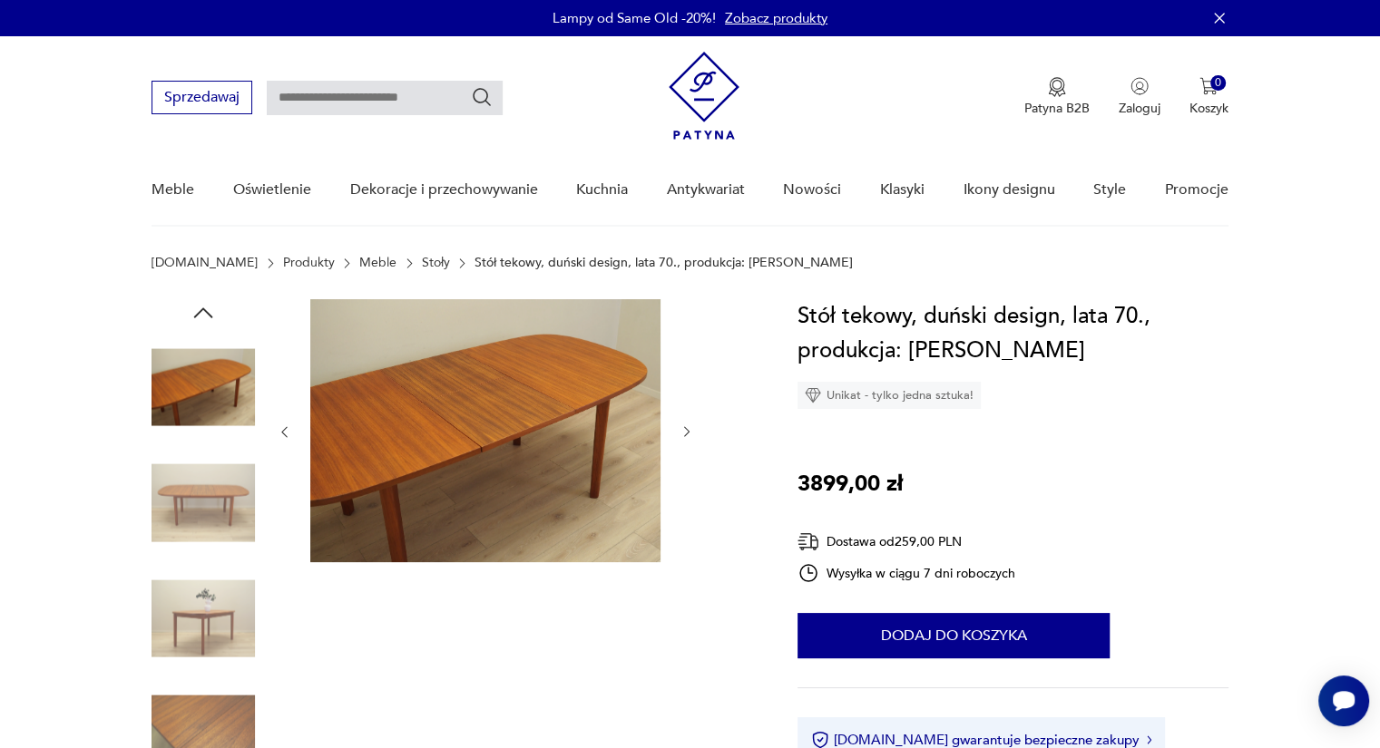
click at [686, 426] on icon "button" at bounding box center [687, 432] width 15 height 15
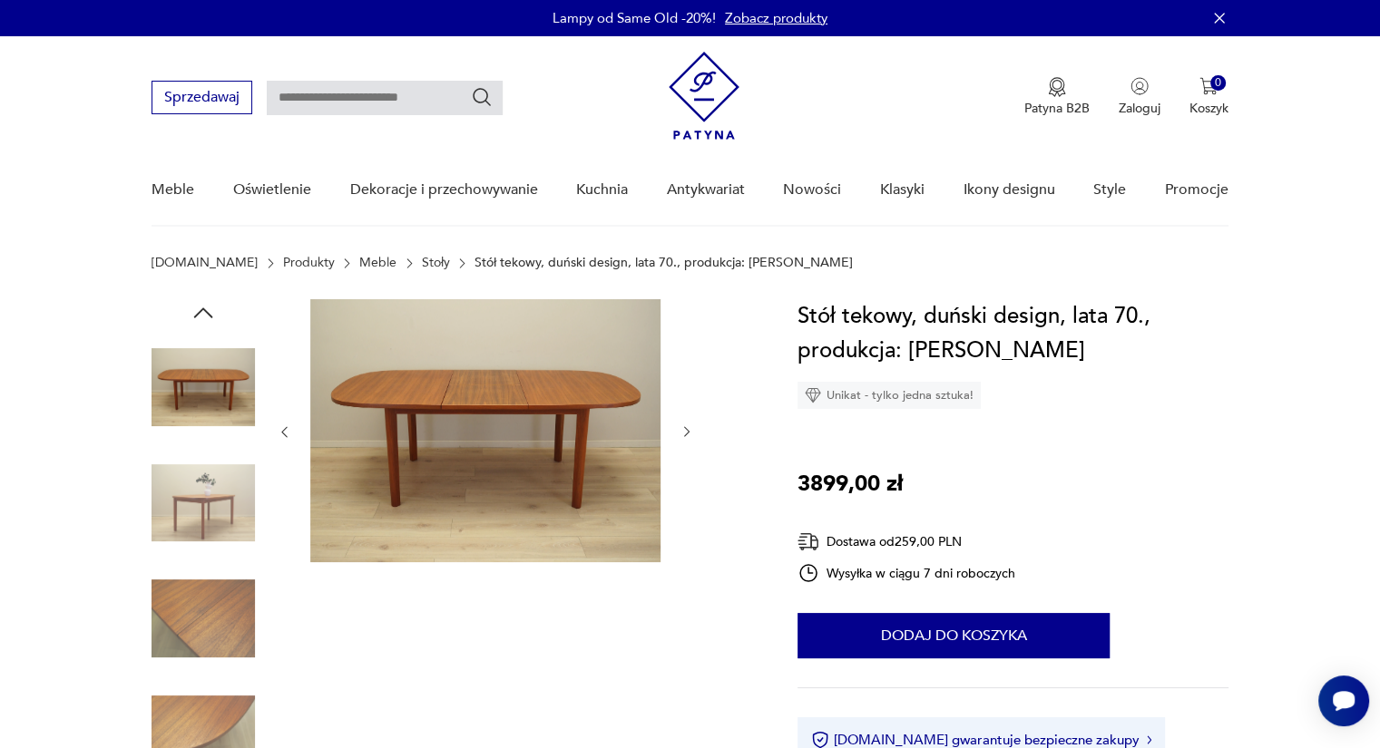
click at [686, 426] on icon "button" at bounding box center [687, 432] width 15 height 15
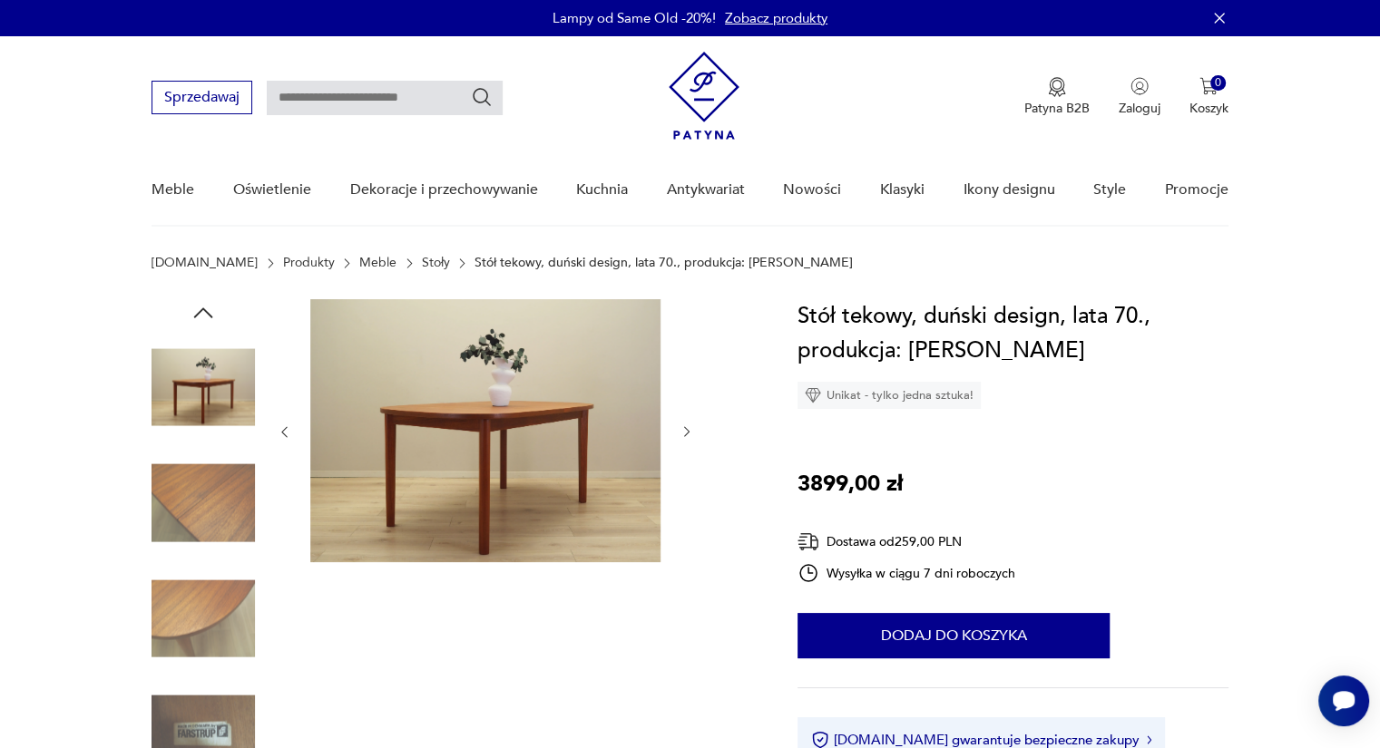
click at [686, 426] on icon "button" at bounding box center [687, 432] width 15 height 15
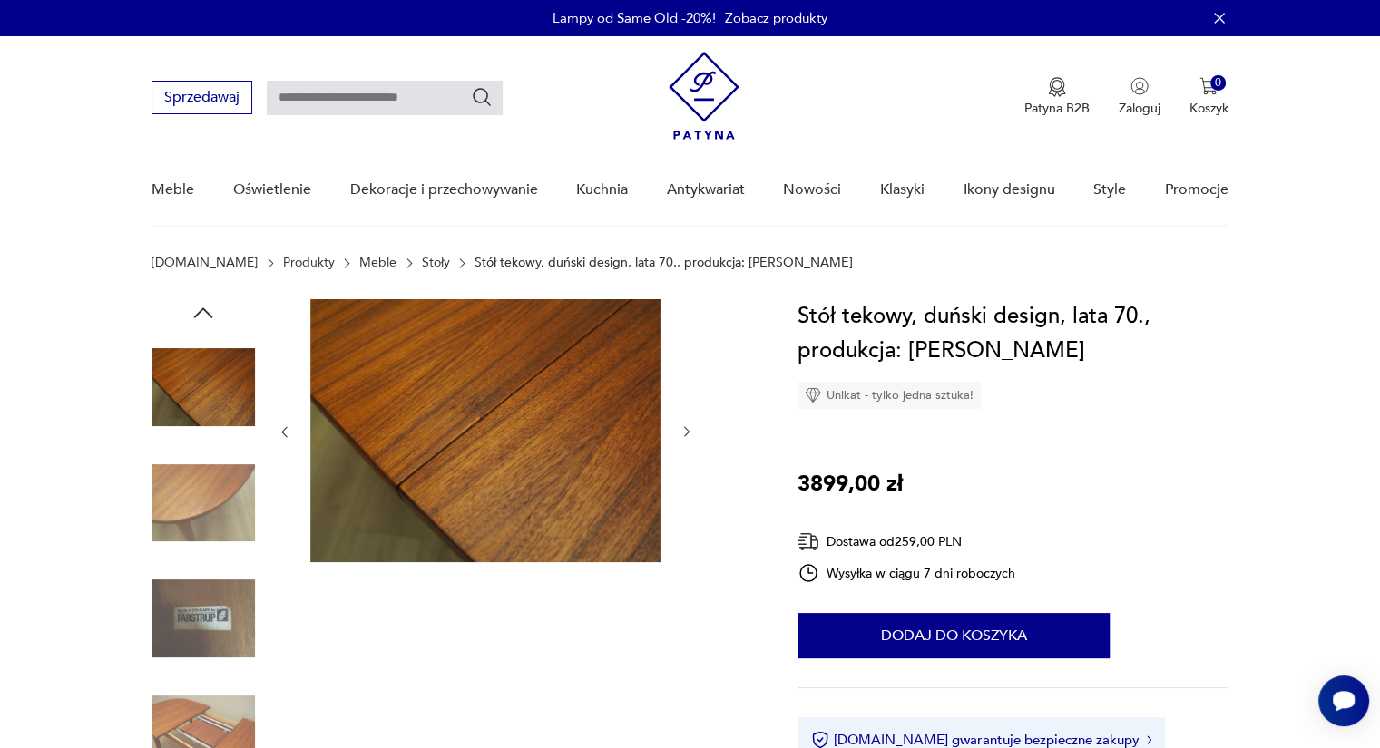
click at [686, 426] on icon "button" at bounding box center [687, 432] width 15 height 15
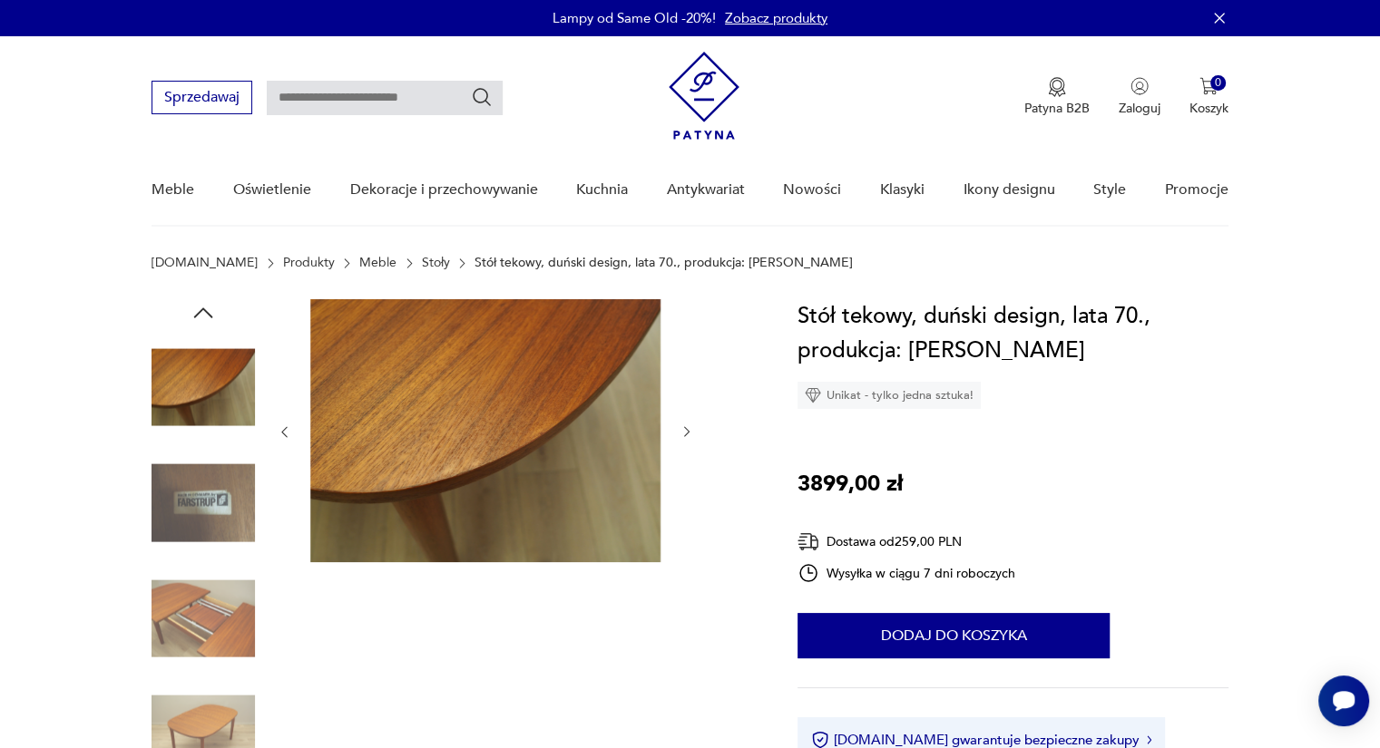
click at [686, 426] on icon "button" at bounding box center [687, 432] width 15 height 15
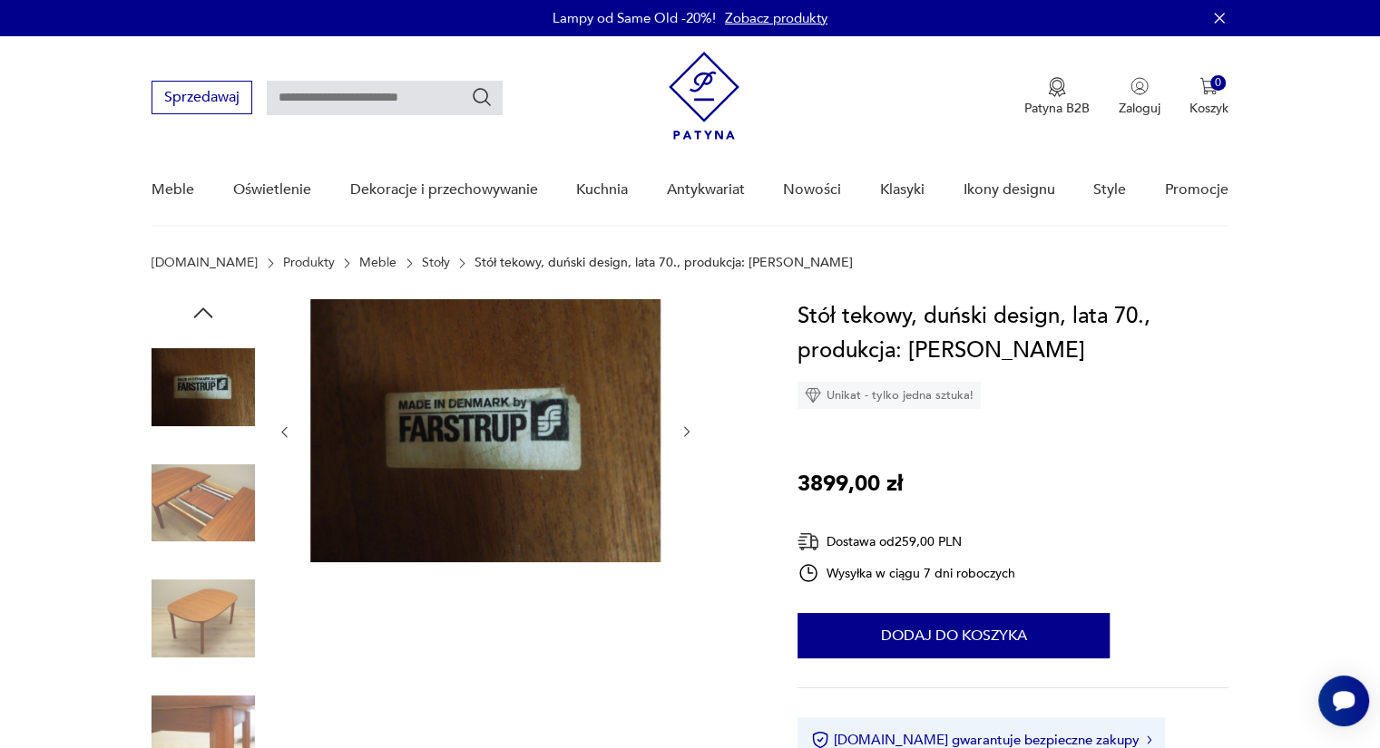
click at [686, 426] on icon "button" at bounding box center [687, 432] width 15 height 15
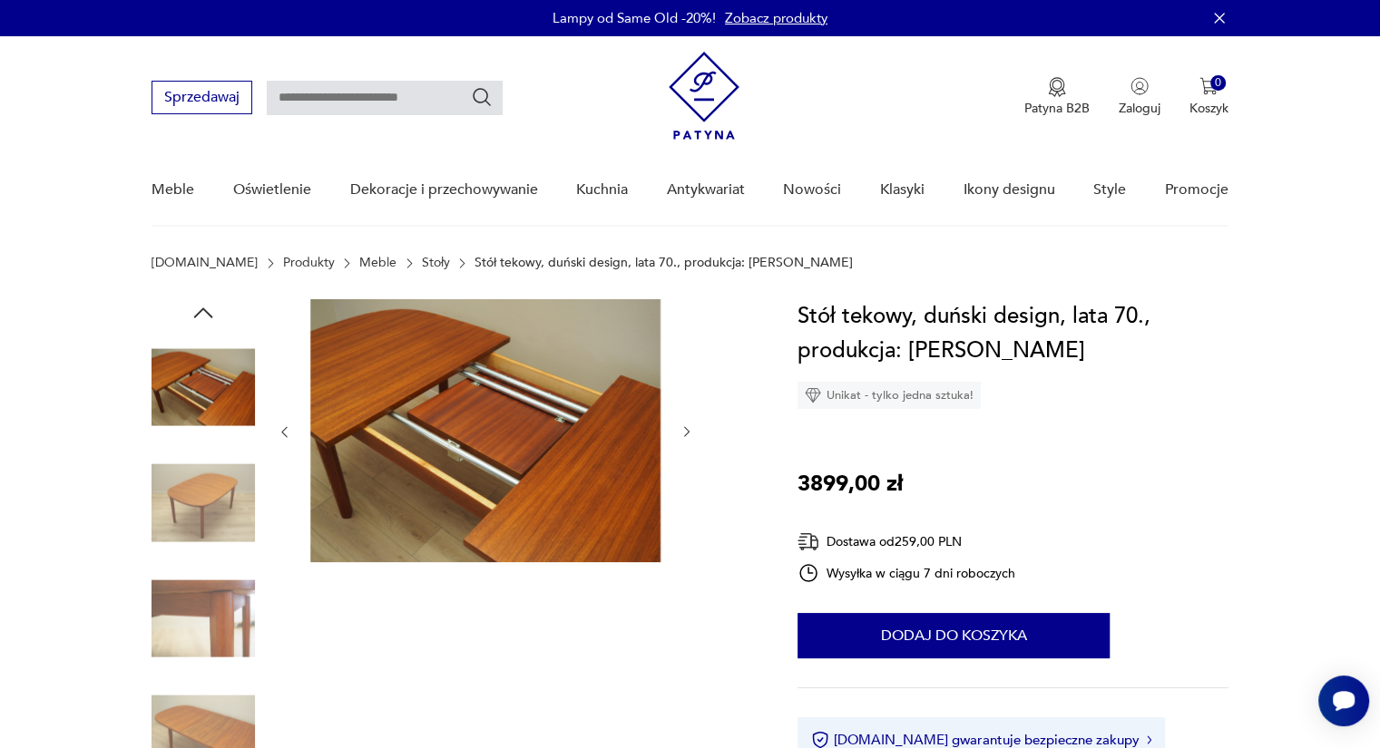
click at [686, 426] on icon "button" at bounding box center [687, 432] width 15 height 15
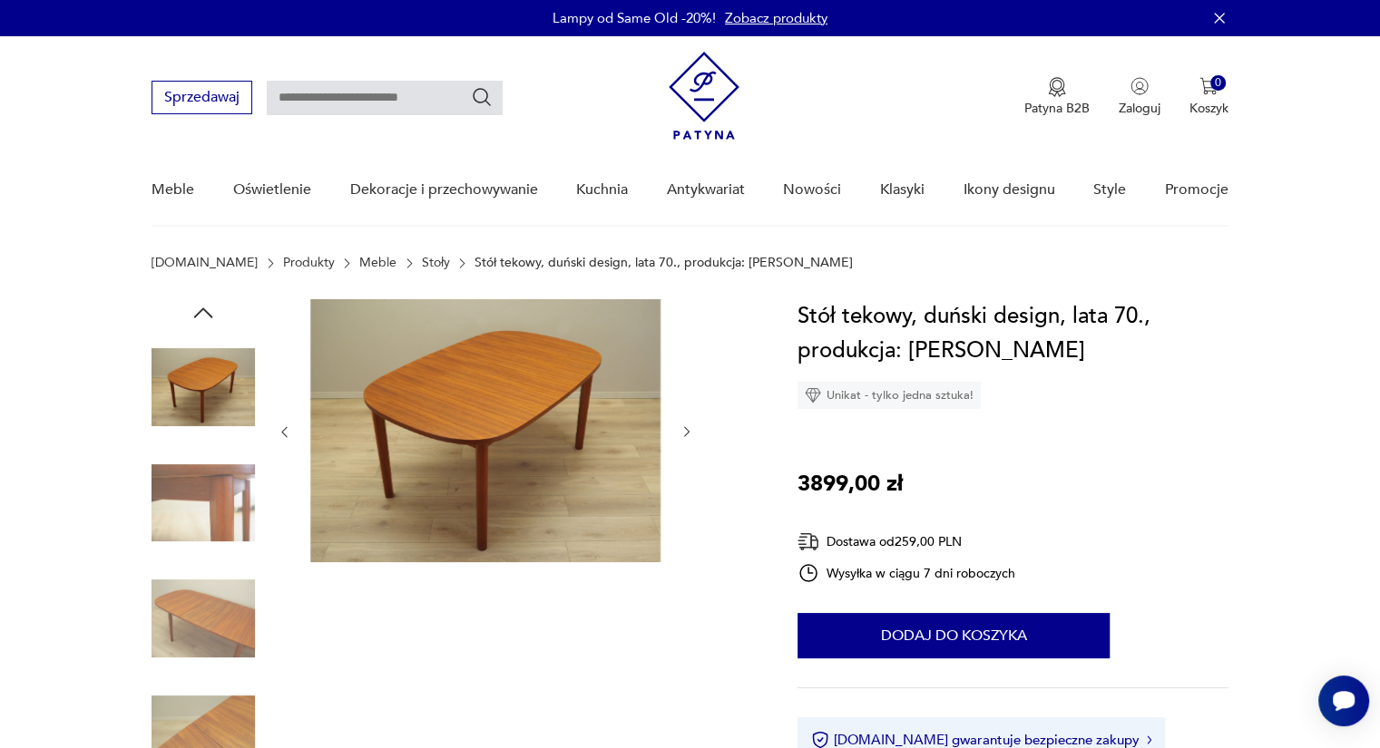
click at [686, 426] on icon "button" at bounding box center [687, 432] width 15 height 15
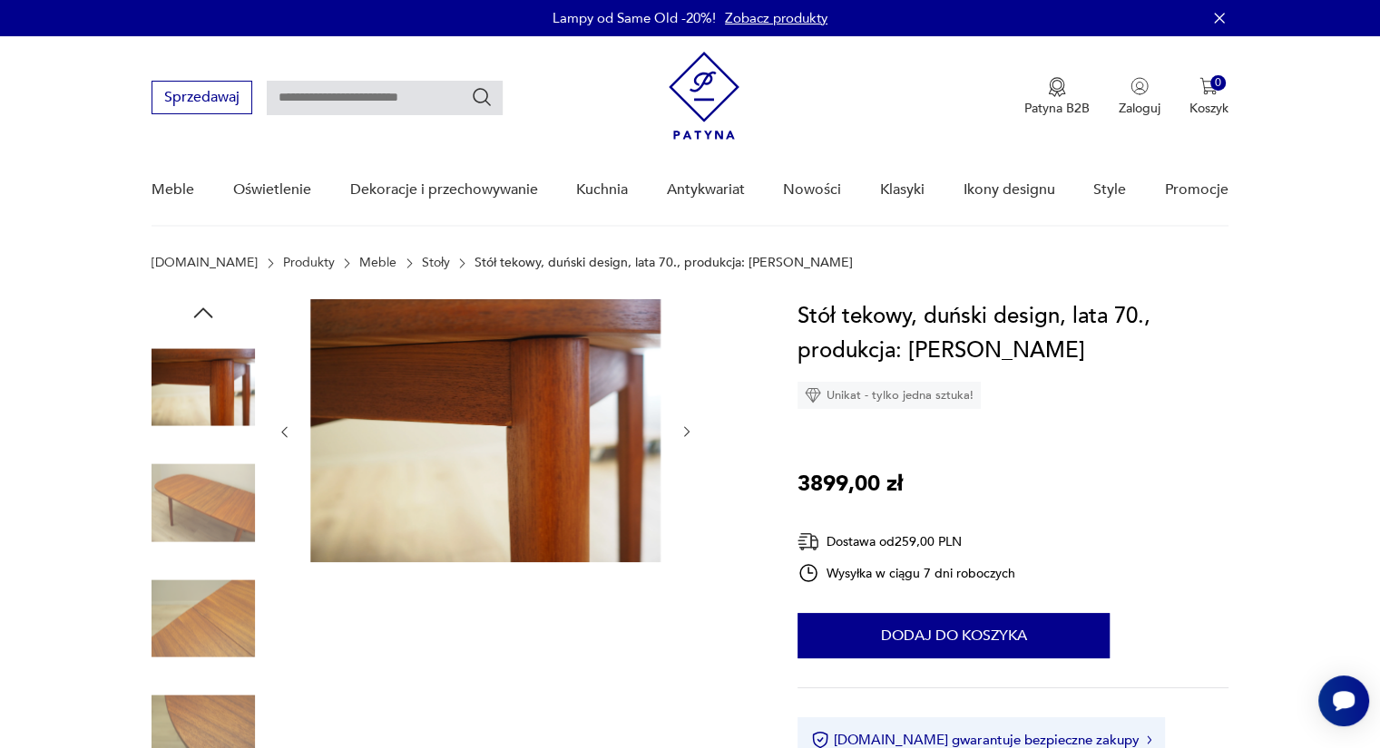
click at [686, 426] on icon "button" at bounding box center [687, 432] width 15 height 15
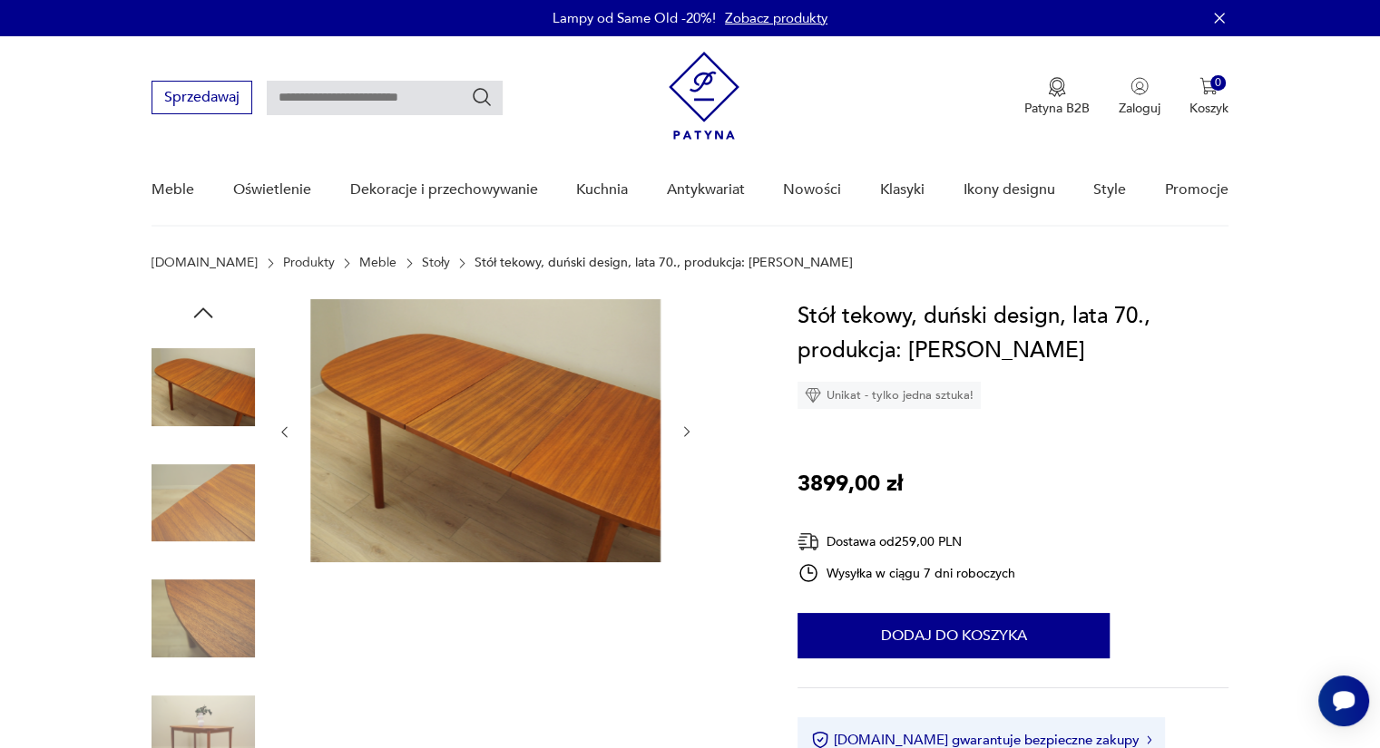
click at [686, 426] on icon "button" at bounding box center [687, 432] width 15 height 15
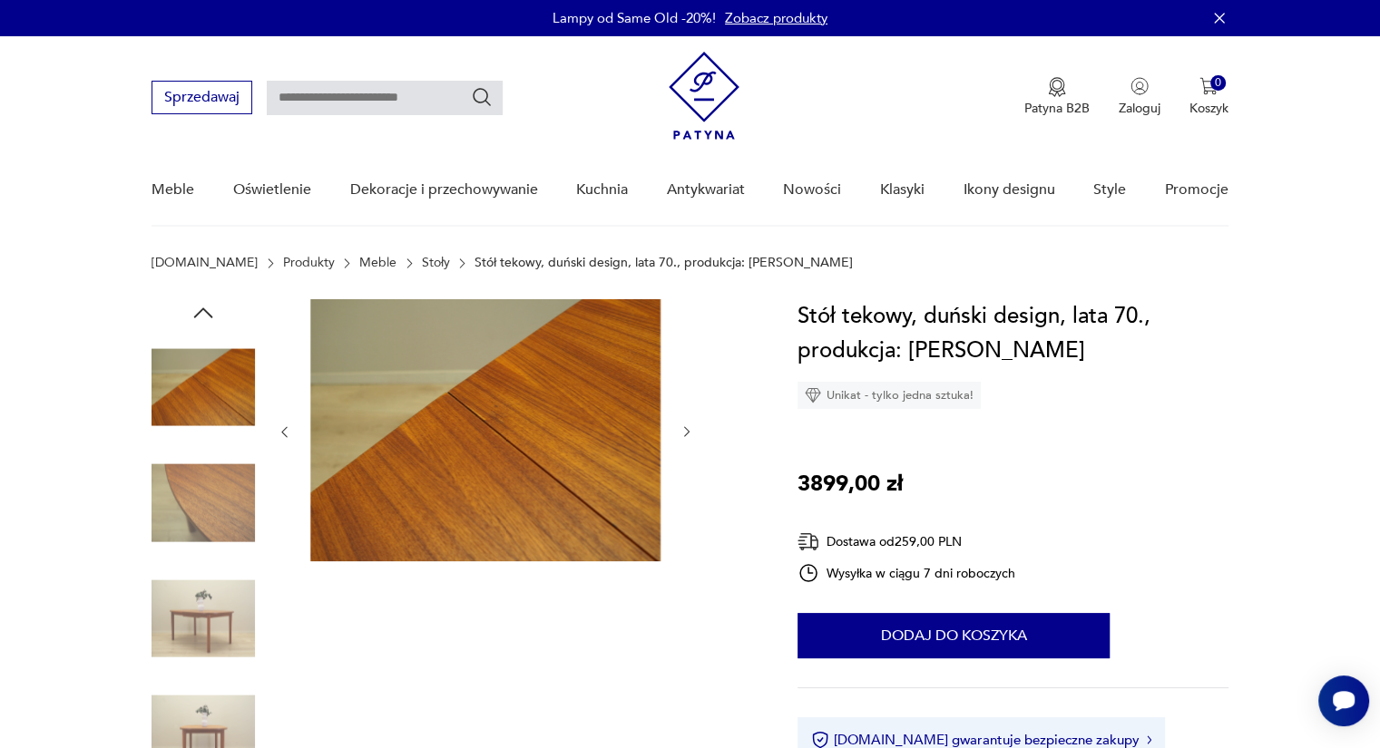
click at [686, 426] on icon "button" at bounding box center [687, 432] width 15 height 15
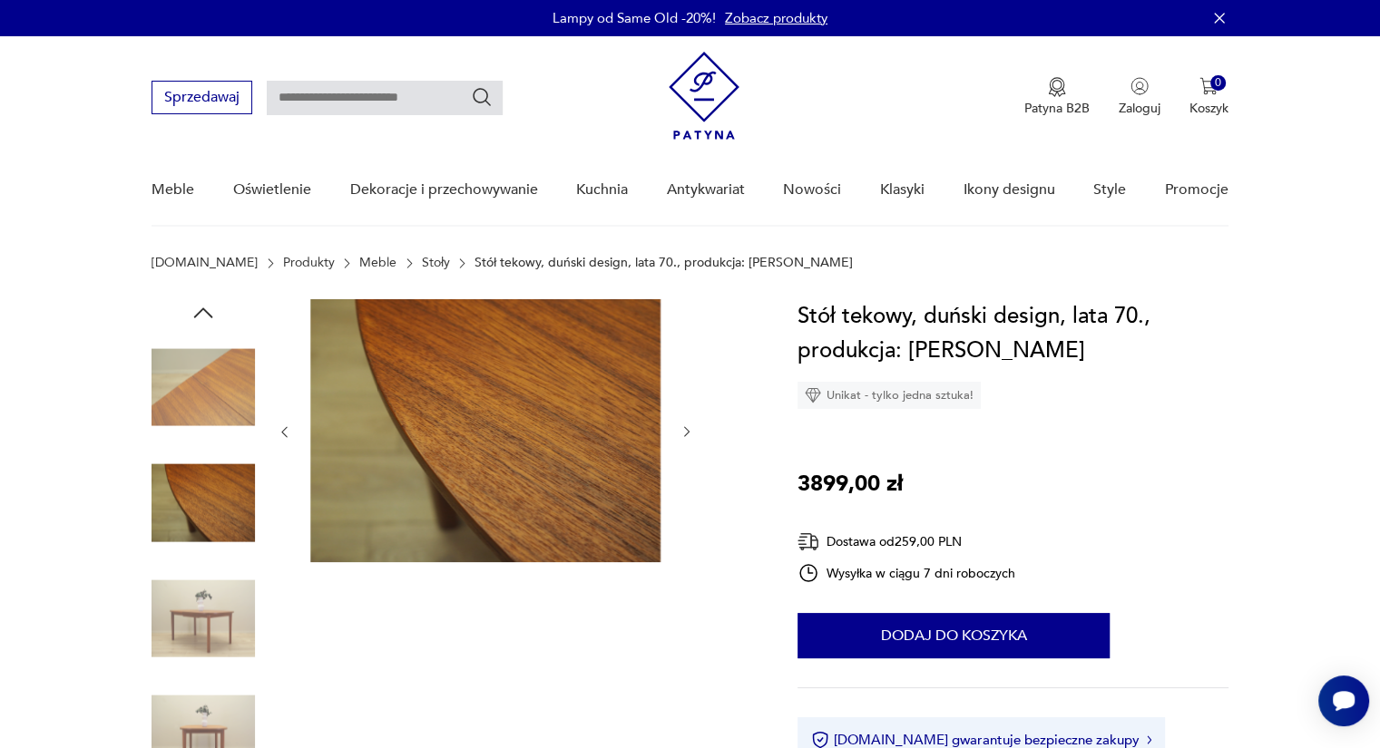
click at [686, 426] on icon "button" at bounding box center [687, 432] width 15 height 15
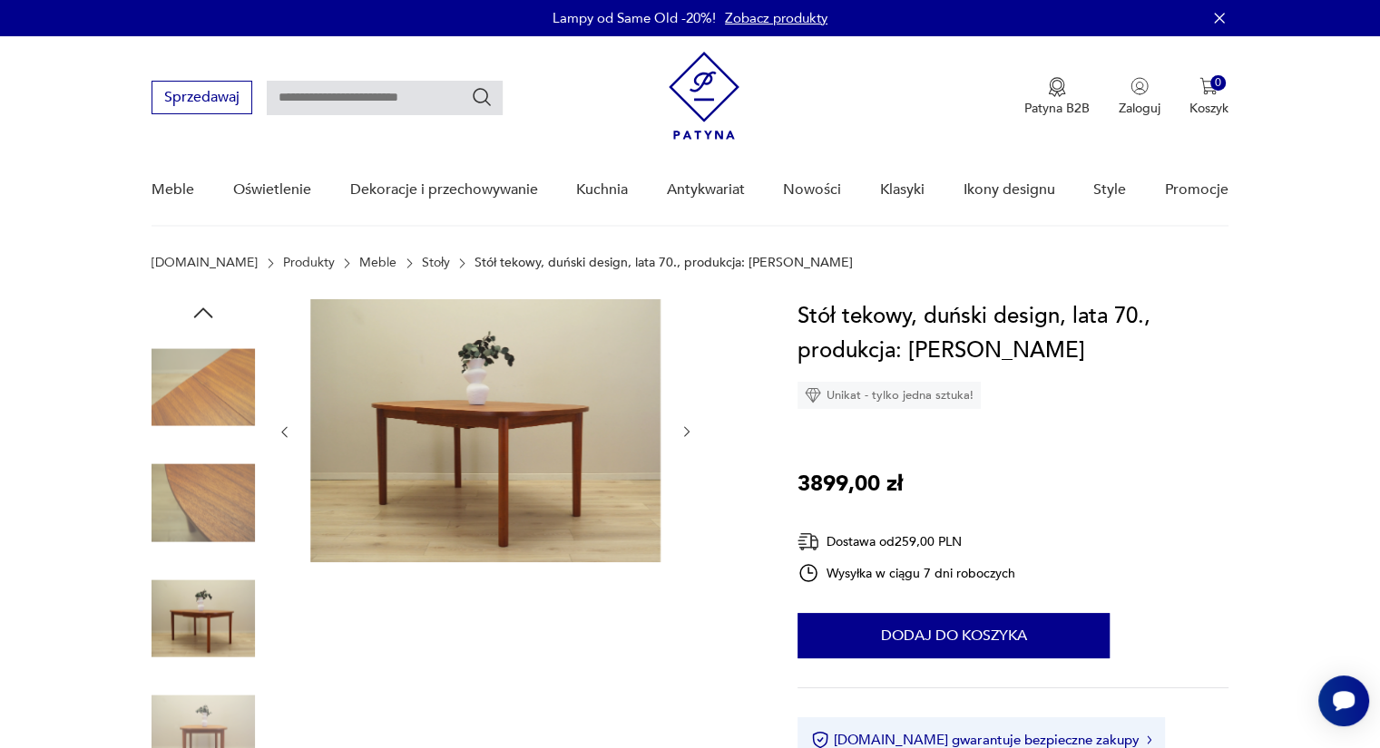
click at [686, 426] on icon "button" at bounding box center [687, 432] width 15 height 15
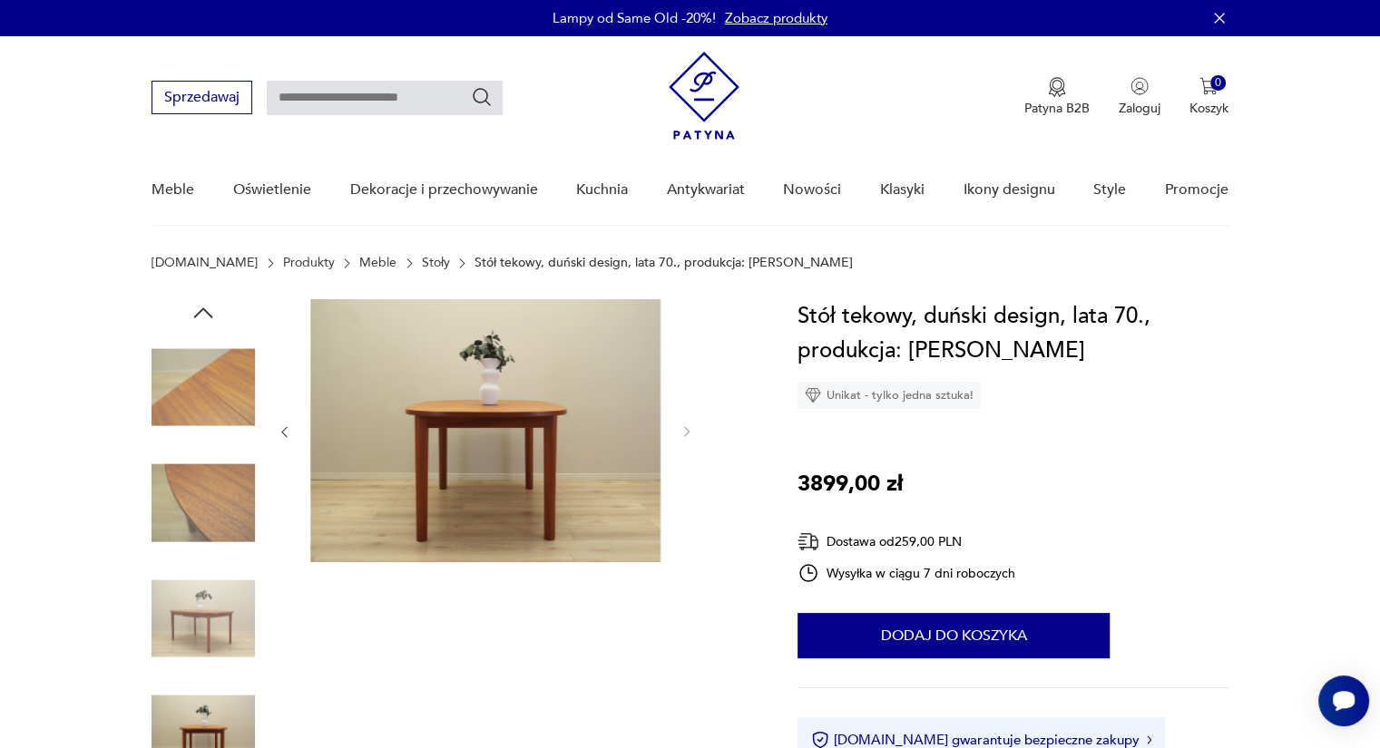
click at [216, 316] on icon "button" at bounding box center [203, 312] width 27 height 27
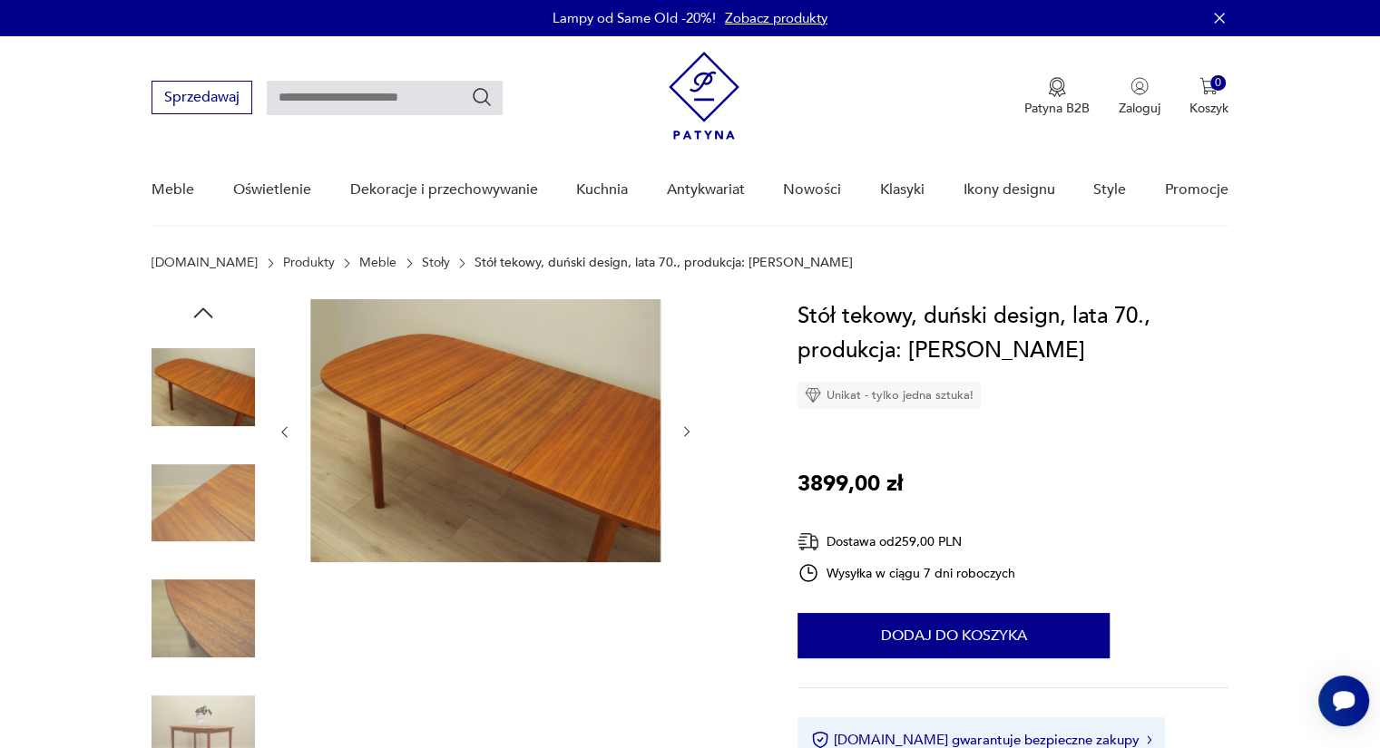
click at [216, 316] on icon "button" at bounding box center [203, 312] width 27 height 27
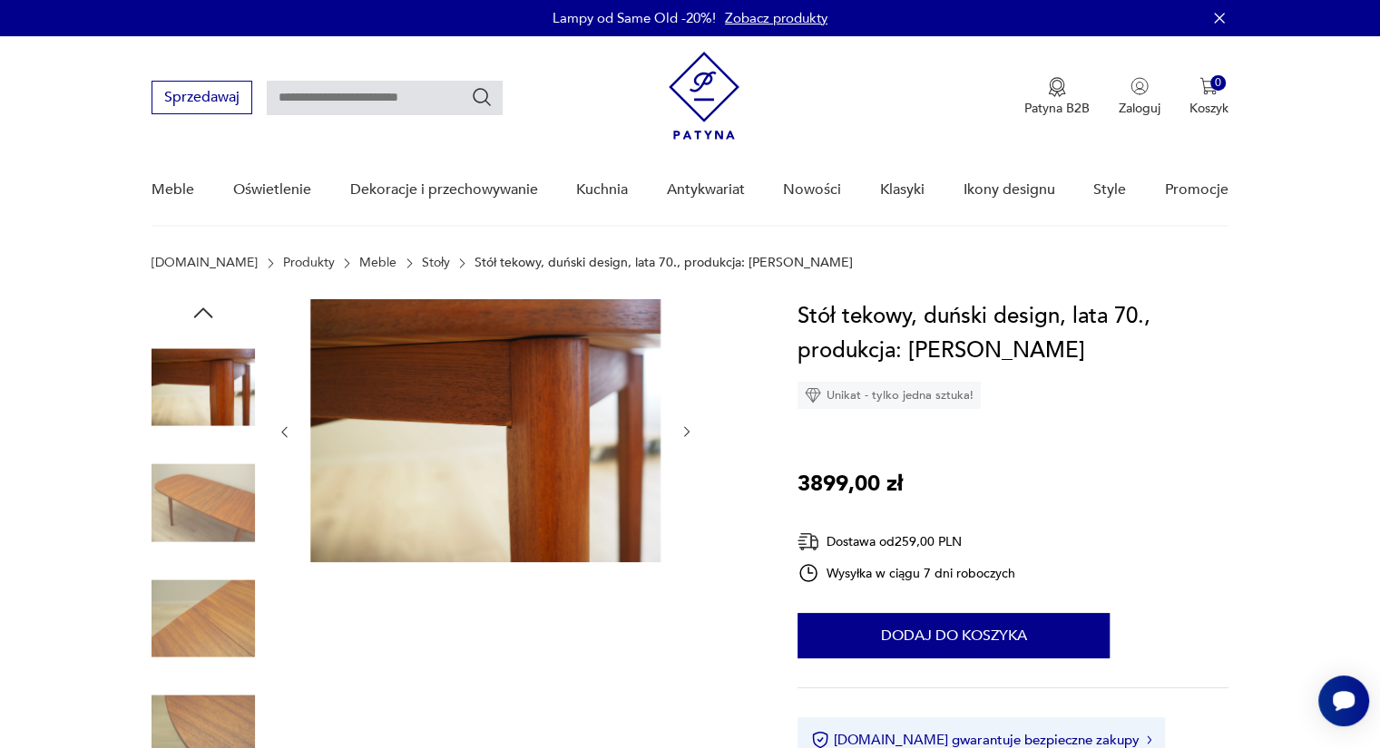
click at [216, 316] on icon "button" at bounding box center [203, 312] width 27 height 27
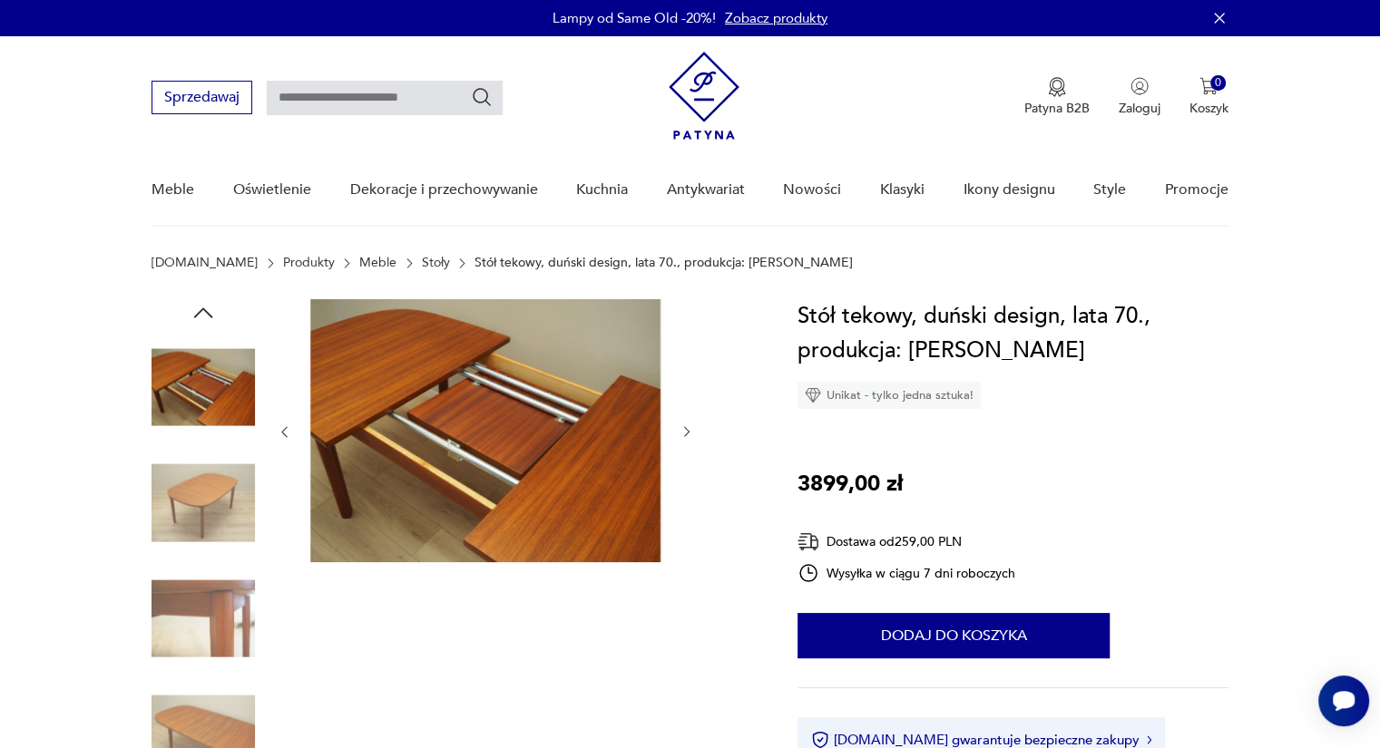
click at [216, 316] on icon "button" at bounding box center [203, 312] width 27 height 27
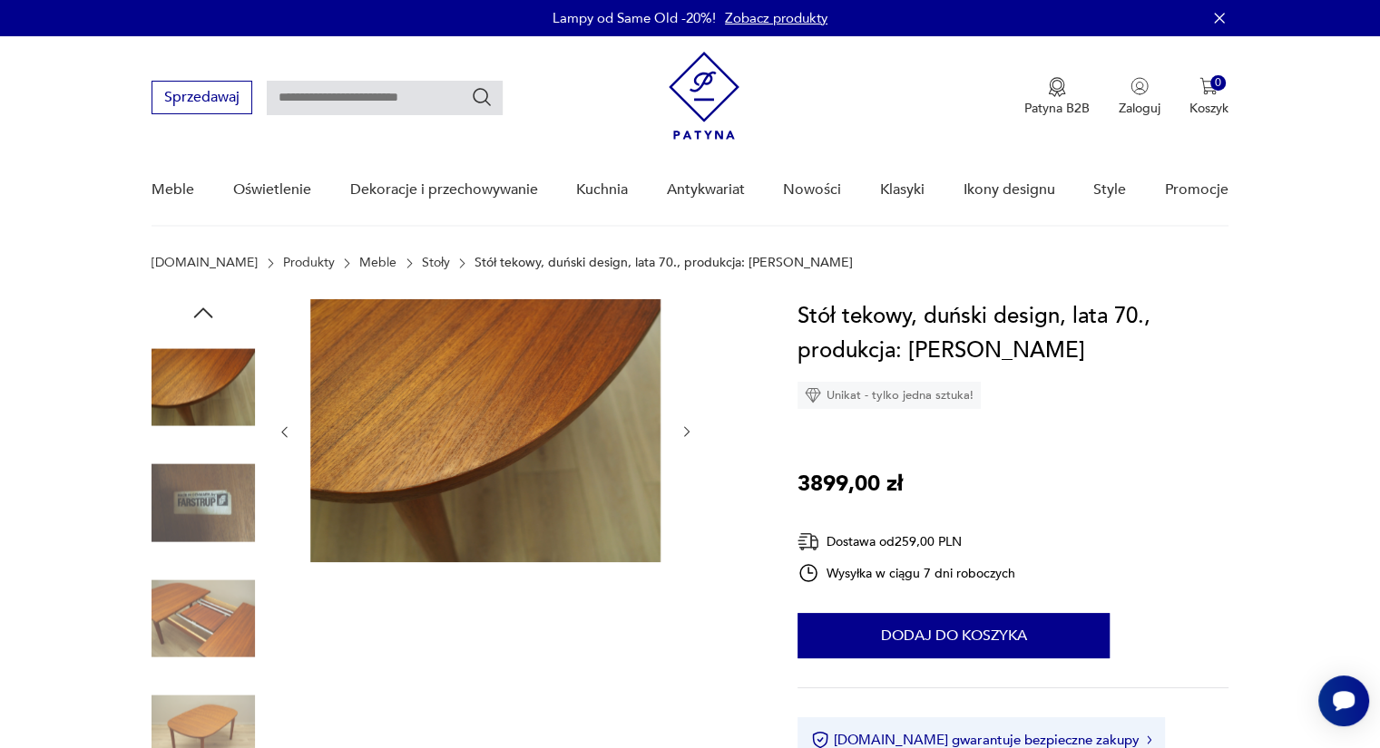
click at [216, 316] on icon "button" at bounding box center [203, 312] width 27 height 27
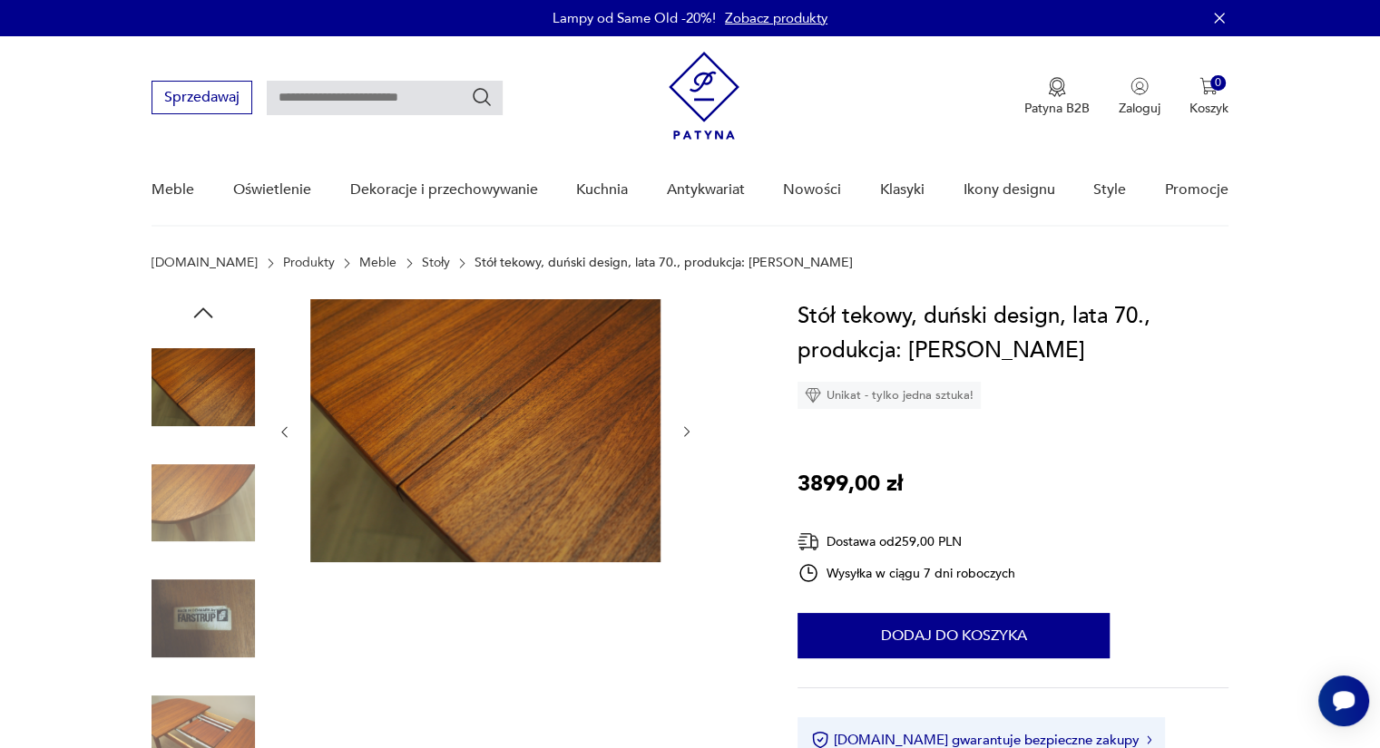
click at [216, 316] on icon "button" at bounding box center [203, 312] width 27 height 27
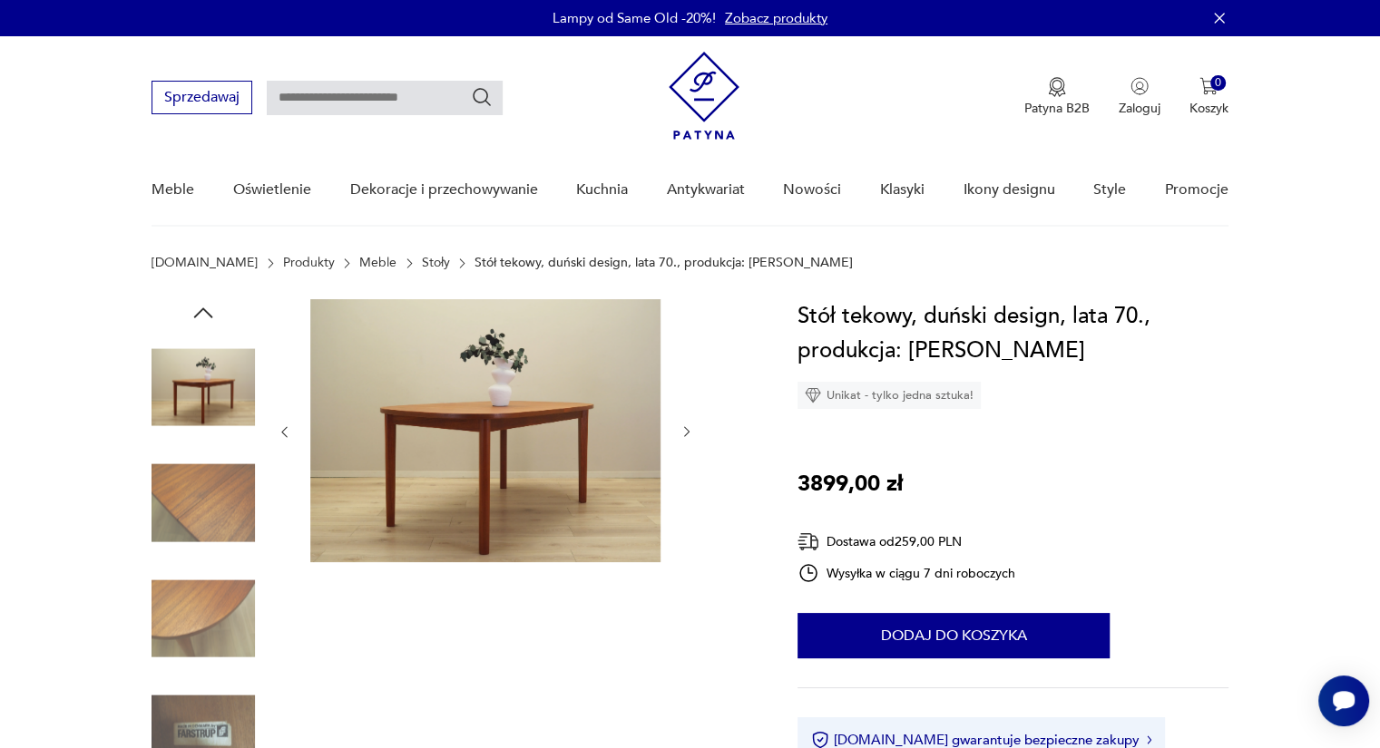
click at [216, 316] on icon "button" at bounding box center [203, 312] width 27 height 27
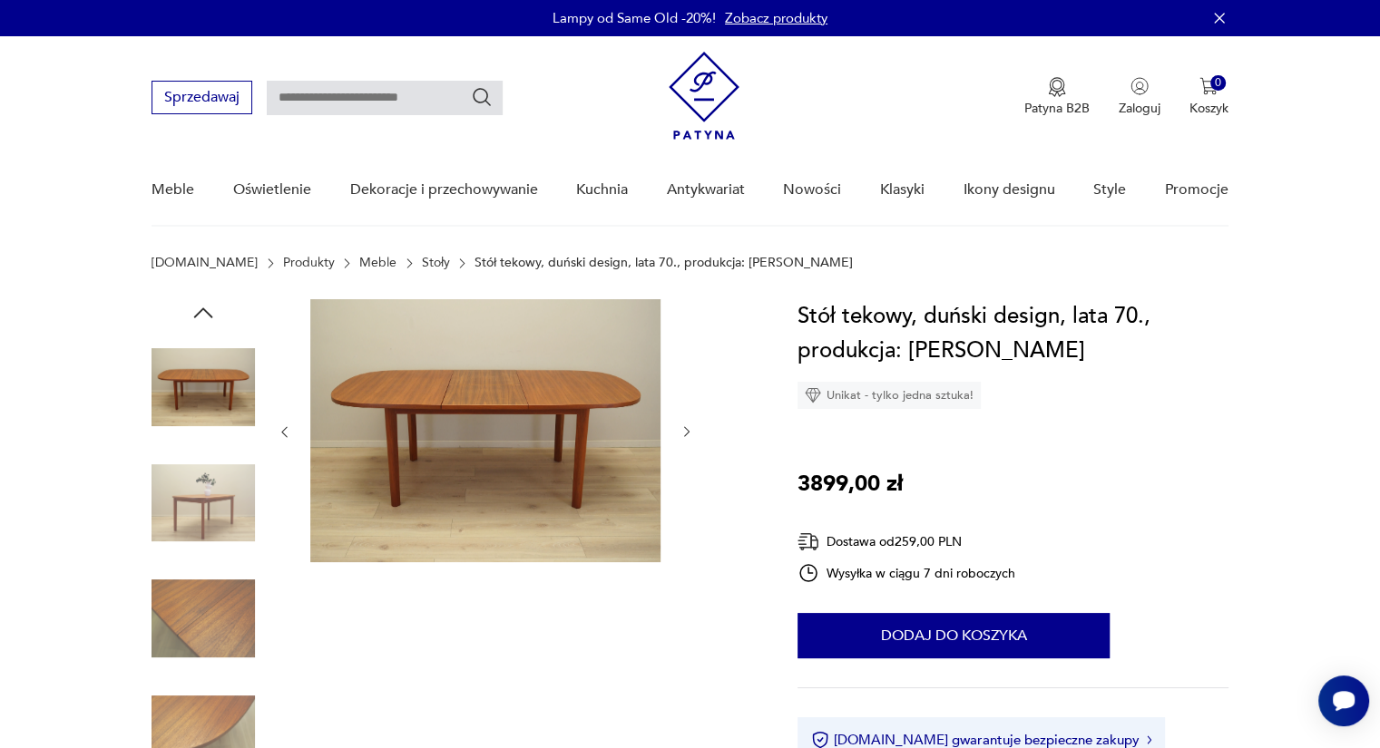
click at [216, 316] on icon "button" at bounding box center [203, 312] width 27 height 27
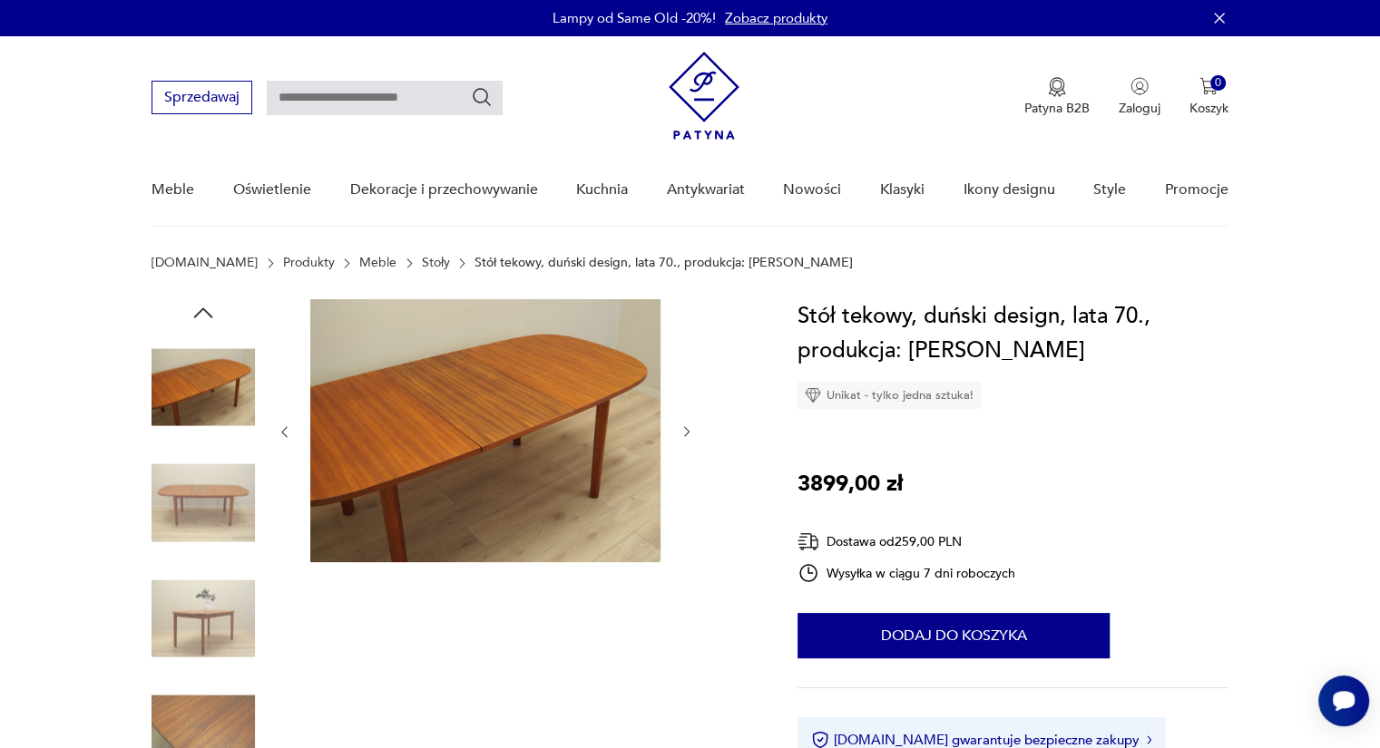
click at [194, 481] on img at bounding box center [203, 503] width 103 height 103
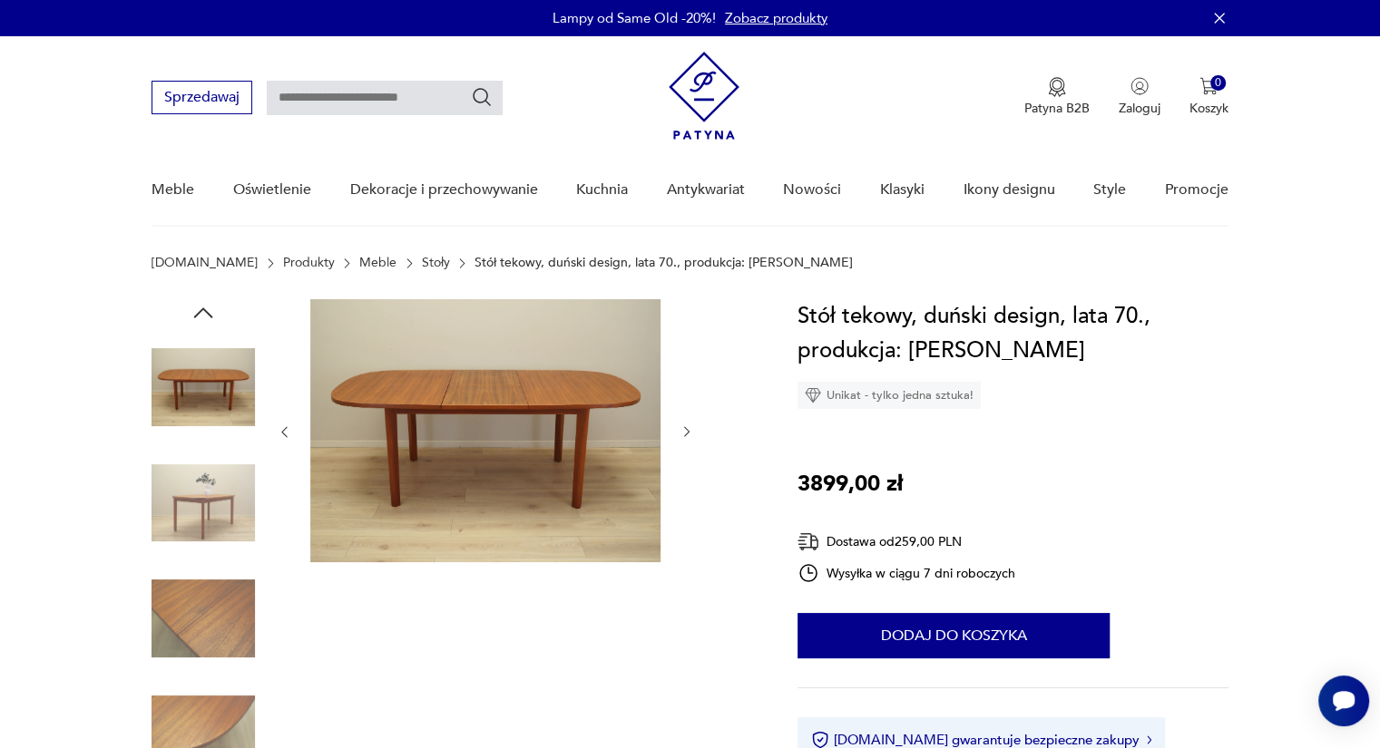
click at [199, 308] on icon "button" at bounding box center [203, 312] width 27 height 27
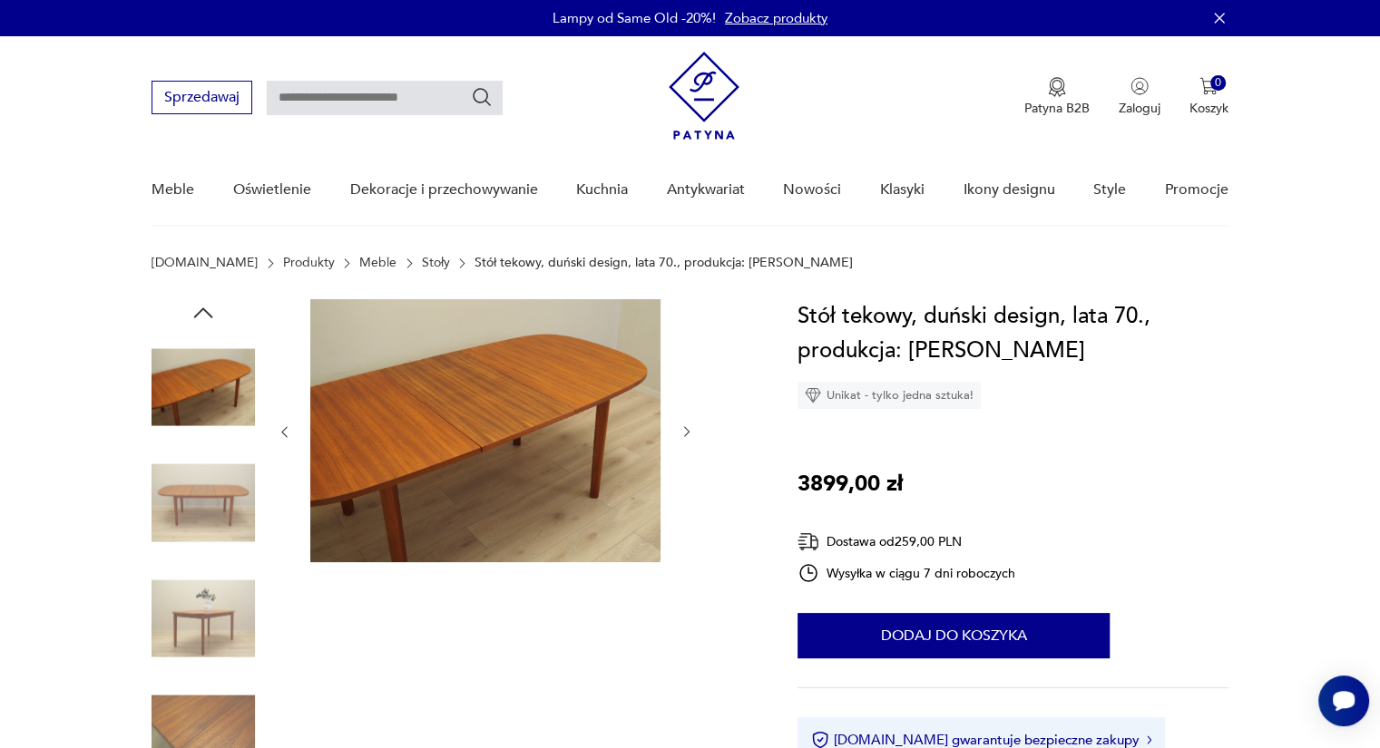
click at [194, 502] on img at bounding box center [203, 503] width 103 height 103
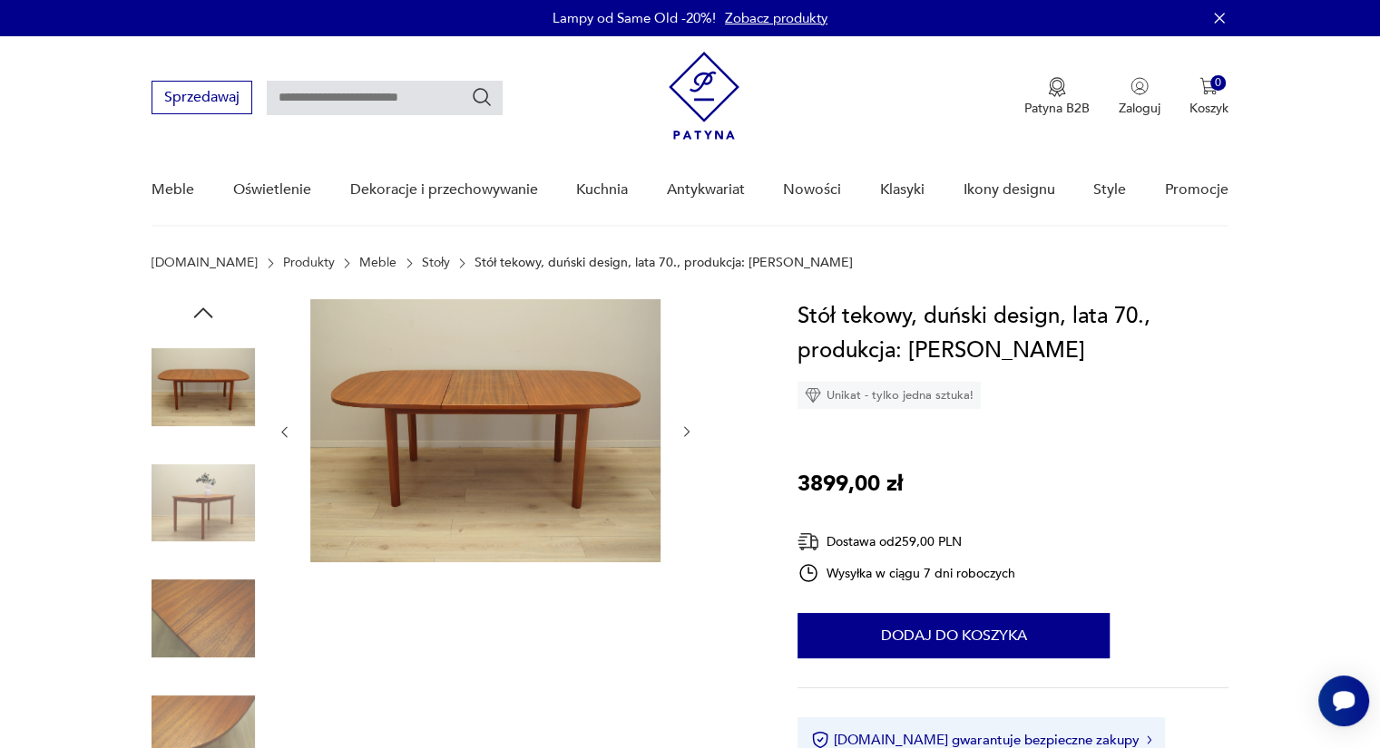
click at [394, 456] on img at bounding box center [485, 430] width 350 height 263
